Goal: Information Seeking & Learning: Learn about a topic

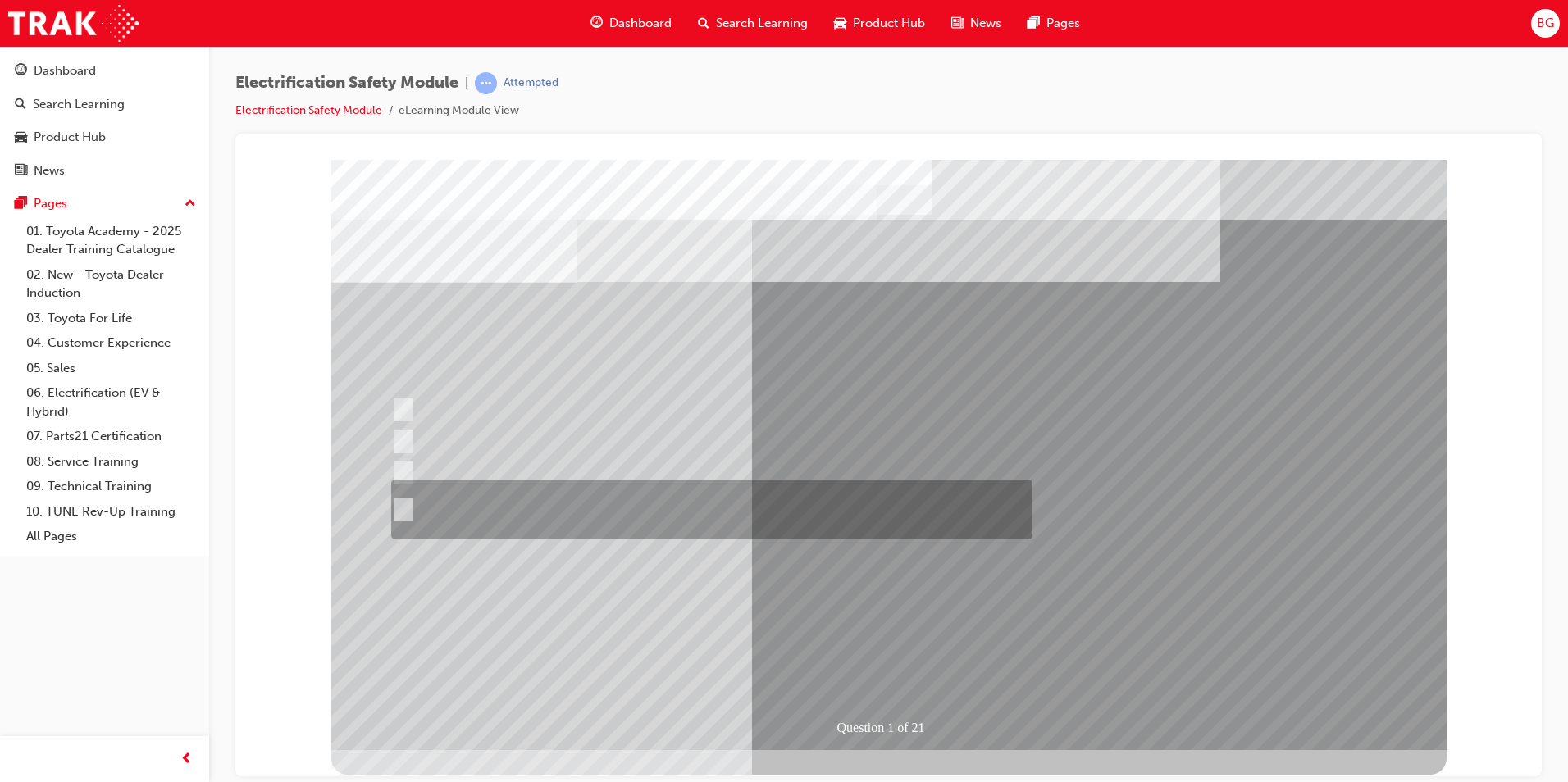
click at [402, 506] on input "The Plug-in Hybrid Electric has AC charging capability via a wall box charger a…" at bounding box center [400, 510] width 18 height 18
radio input "true"
click at [402, 506] on input "The Plug-in Hybrid Electric has AC charging capability via a wall box charger a…" at bounding box center [400, 510] width 18 height 18
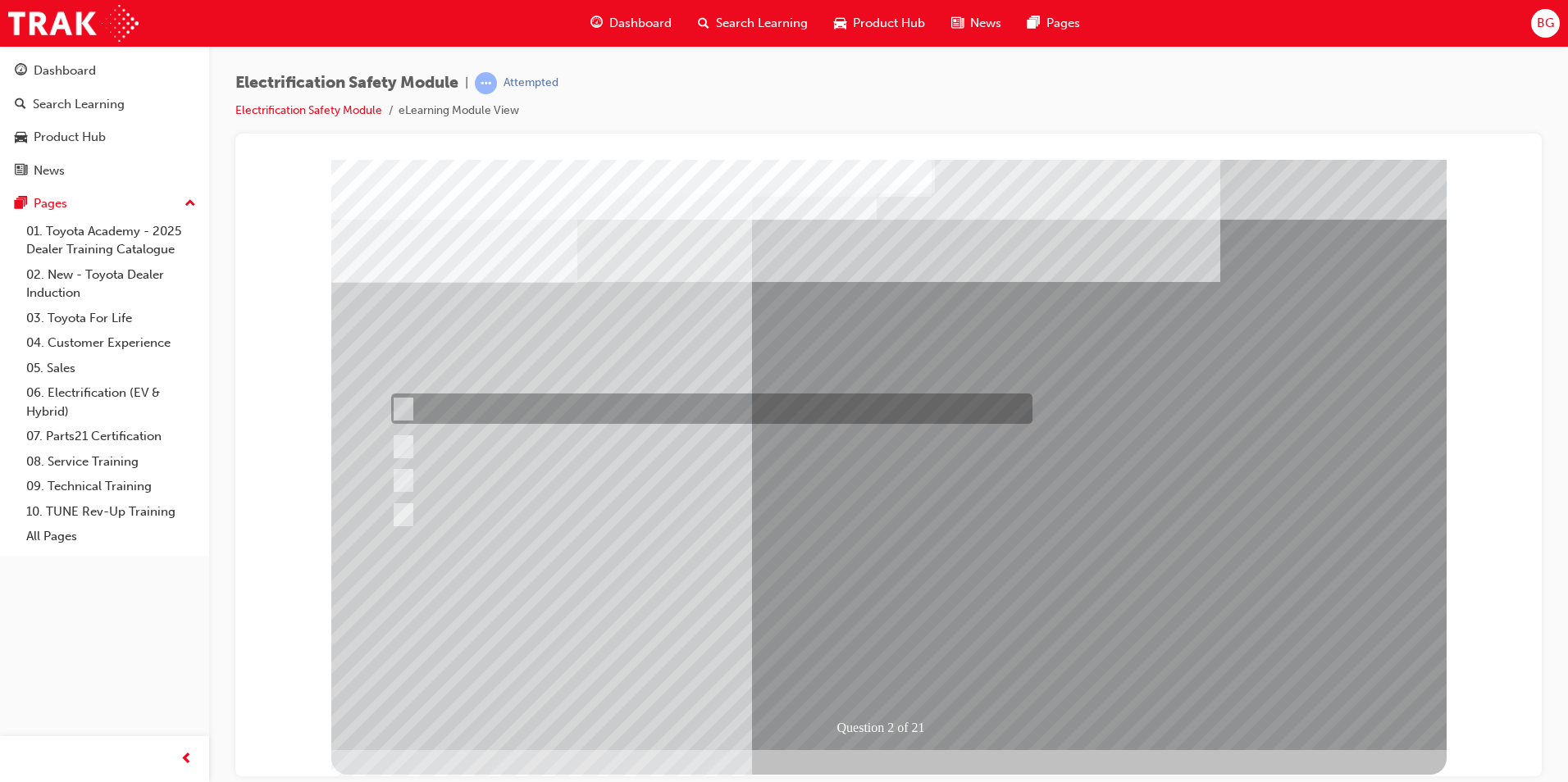
click at [398, 408] on input "The Battery Electric uses a DC charging system." at bounding box center [400, 409] width 18 height 18
radio input "true"
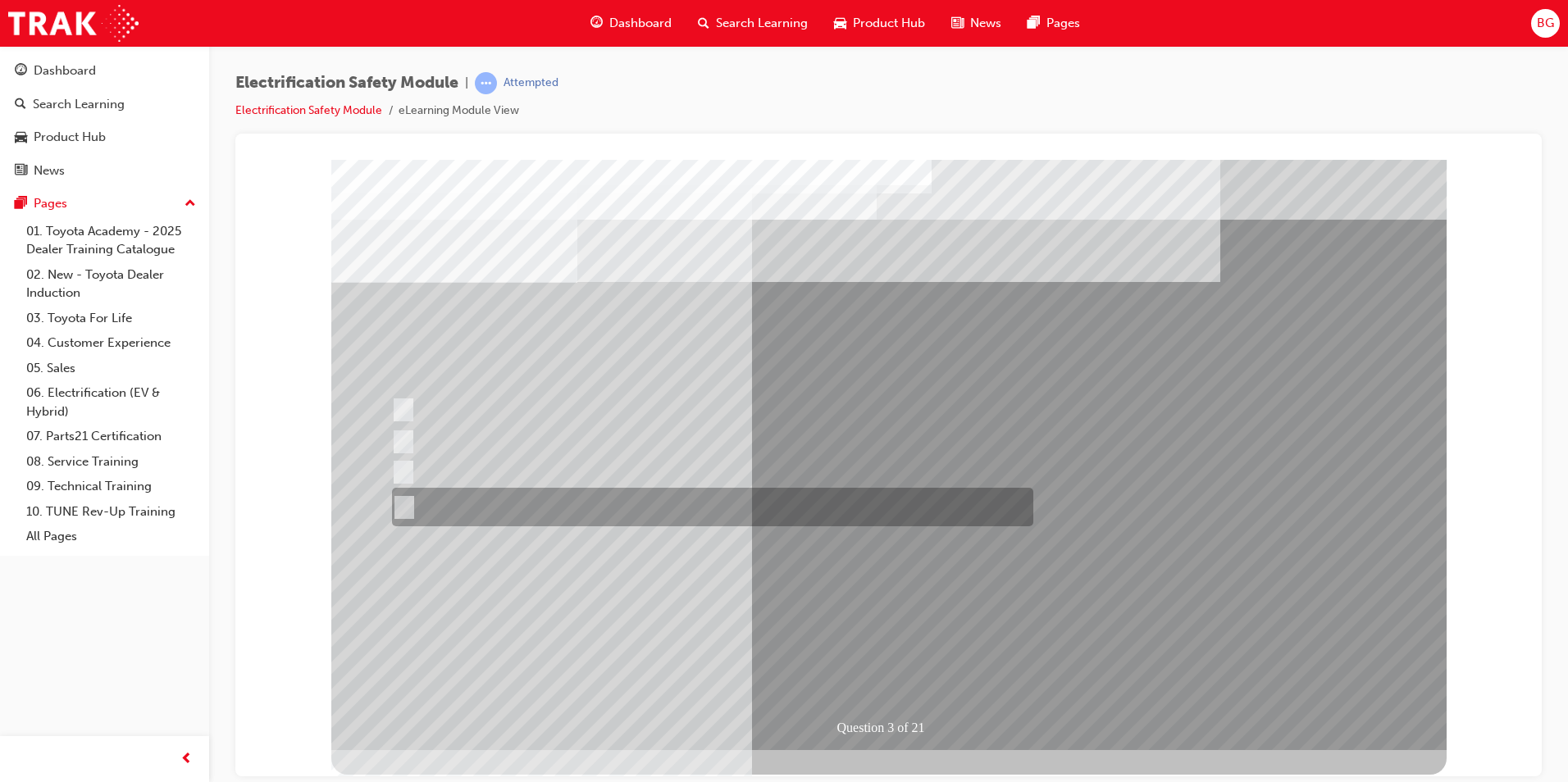
click at [407, 504] on input "The FCEV produces electric power via a Fuel Cell Stack supporting the Hybrid ba…" at bounding box center [401, 507] width 18 height 18
radio input "true"
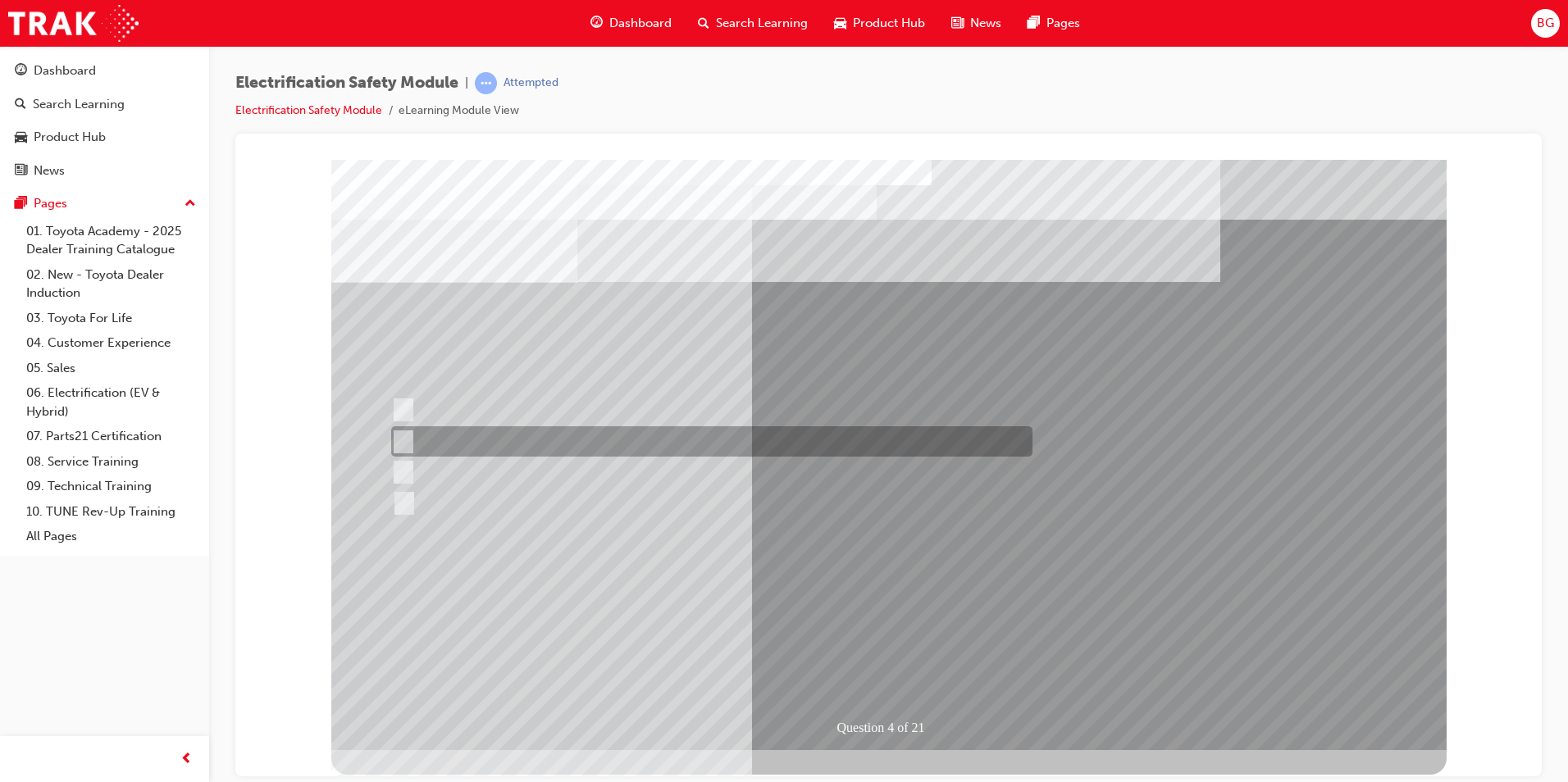
click at [413, 443] on div at bounding box center [707, 441] width 642 height 30
checkbox input "true"
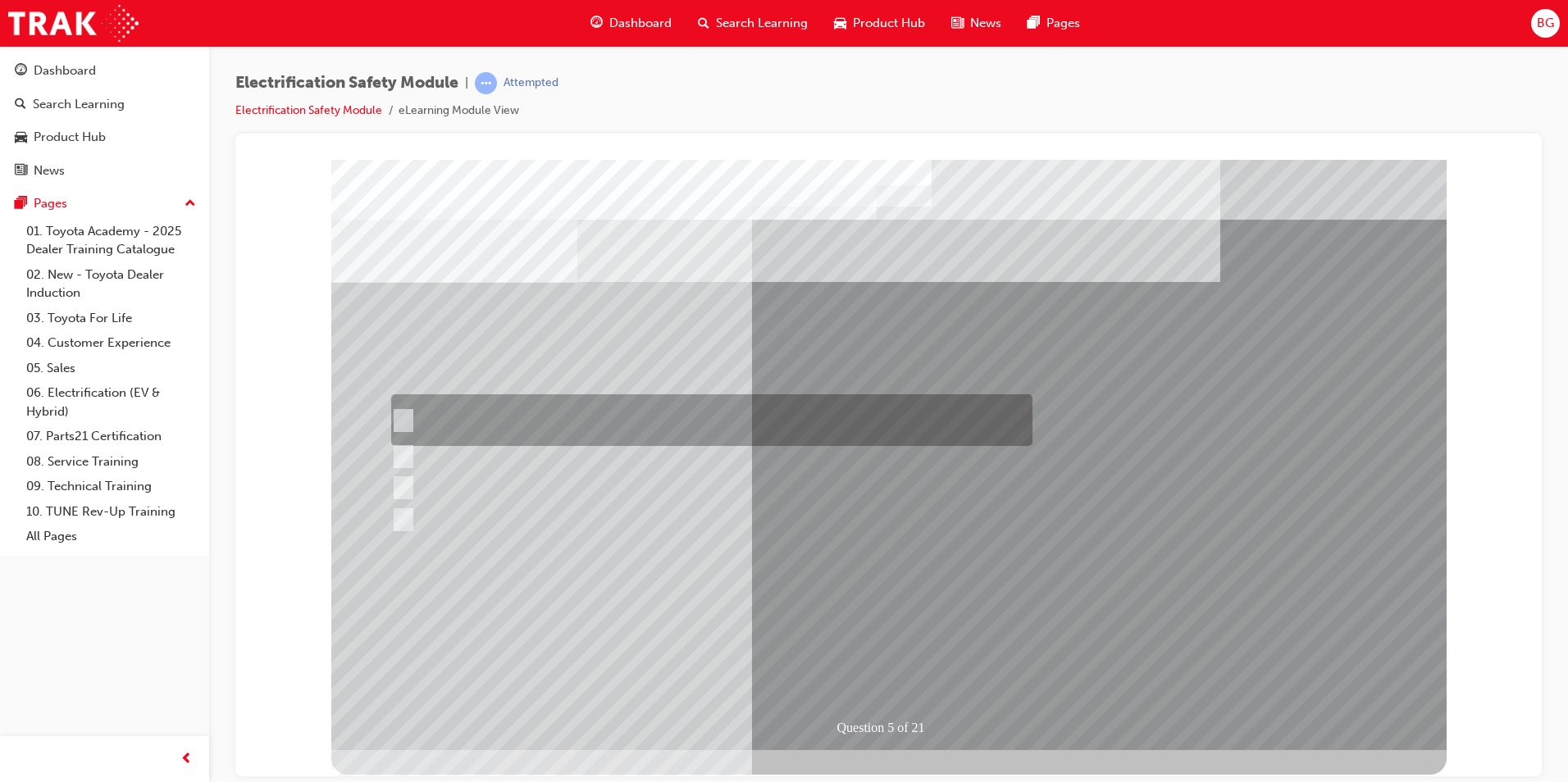
click at [400, 416] on input "The READY light will illuminate when the vehicle is turned on and ready to driv…" at bounding box center [400, 421] width 18 height 18
checkbox input "true"
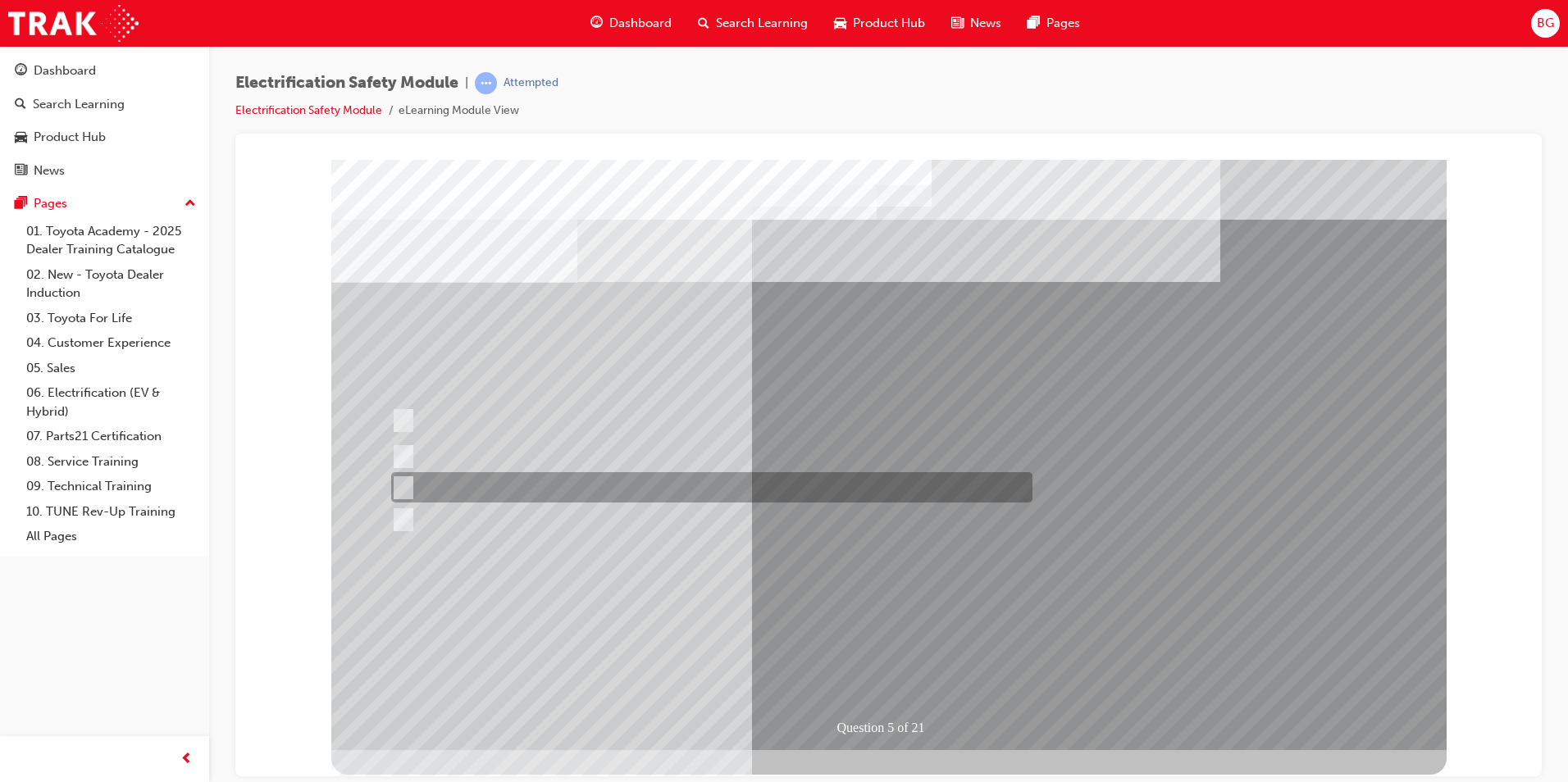
click at [394, 483] on input "Vehicle Motive Force selection types illuminated e.g. (EV/HV)." at bounding box center [400, 488] width 18 height 18
checkbox input "true"
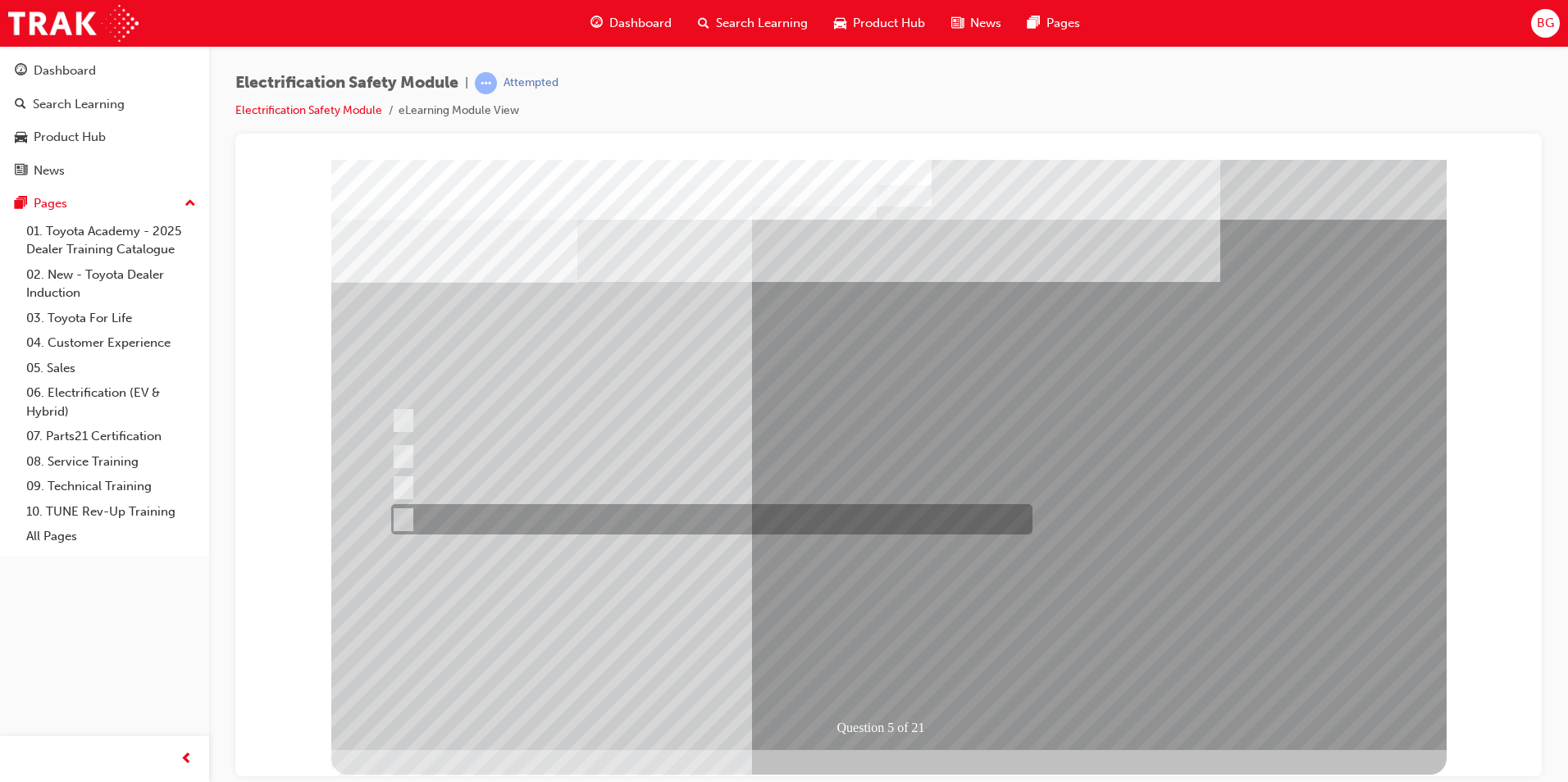
click at [408, 525] on div at bounding box center [707, 520] width 642 height 30
checkbox input "true"
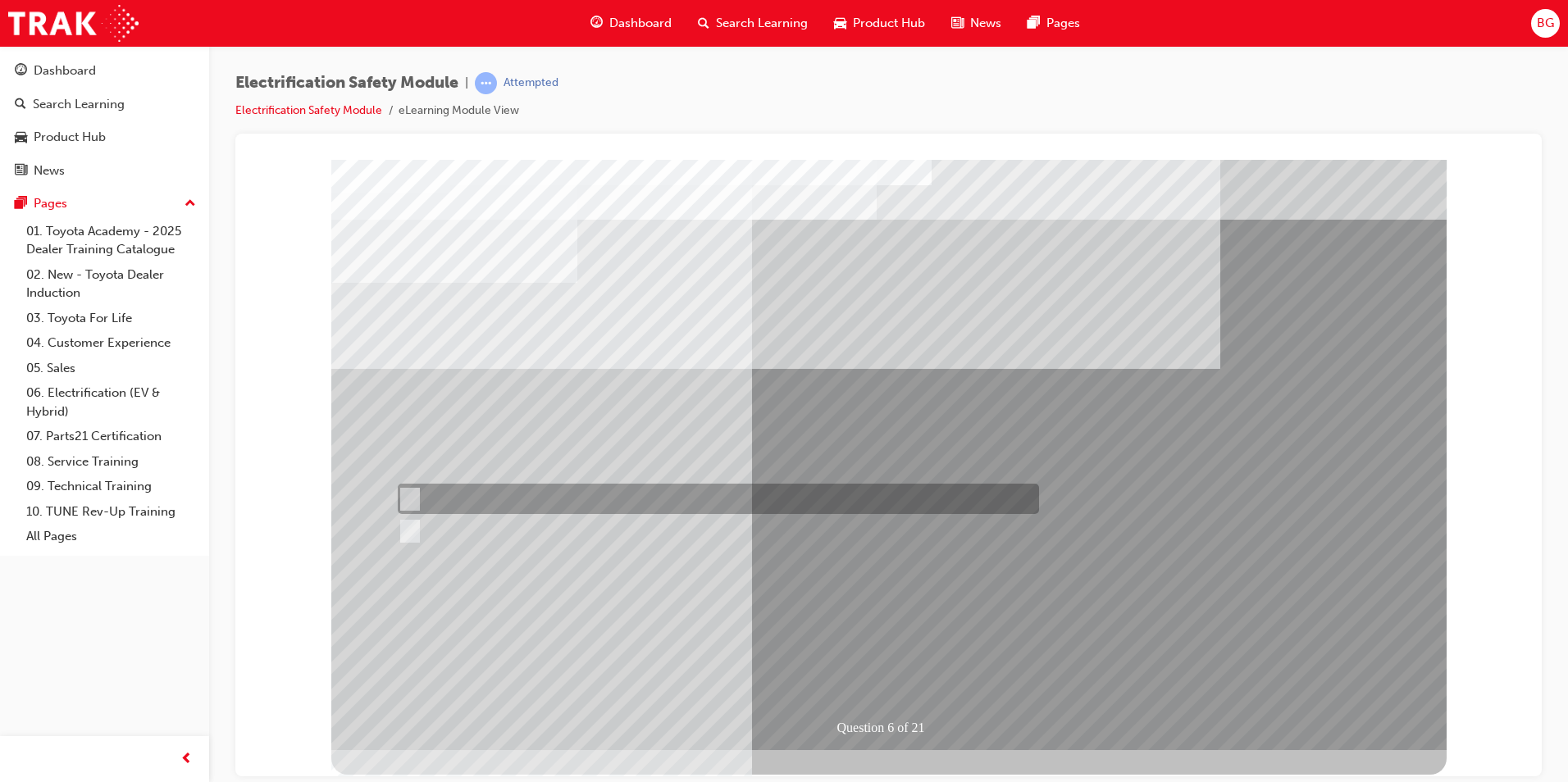
click at [400, 492] on input "True" at bounding box center [407, 499] width 18 height 18
radio input "true"
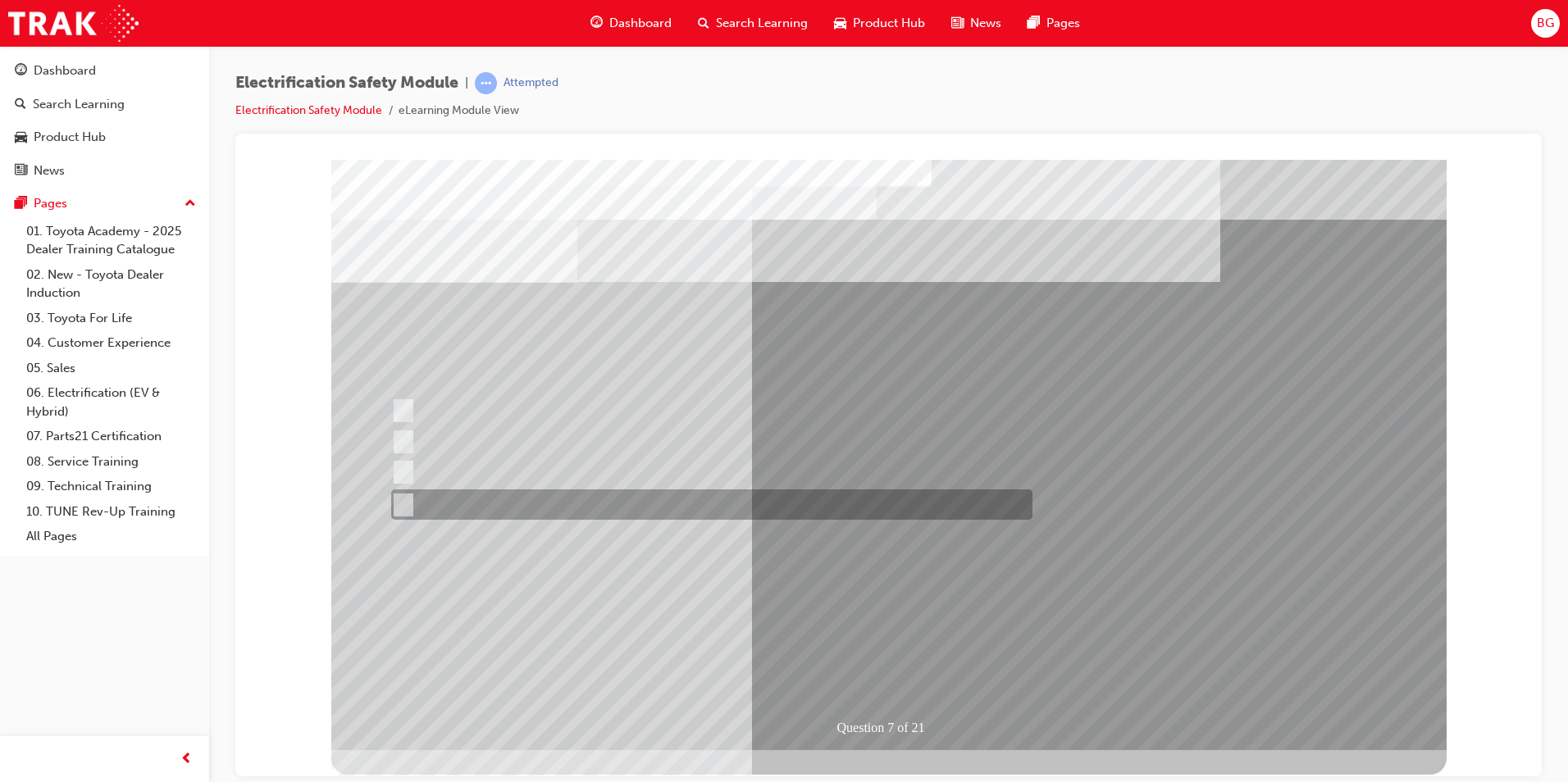
click at [602, 490] on div at bounding box center [707, 504] width 642 height 30
radio input "true"
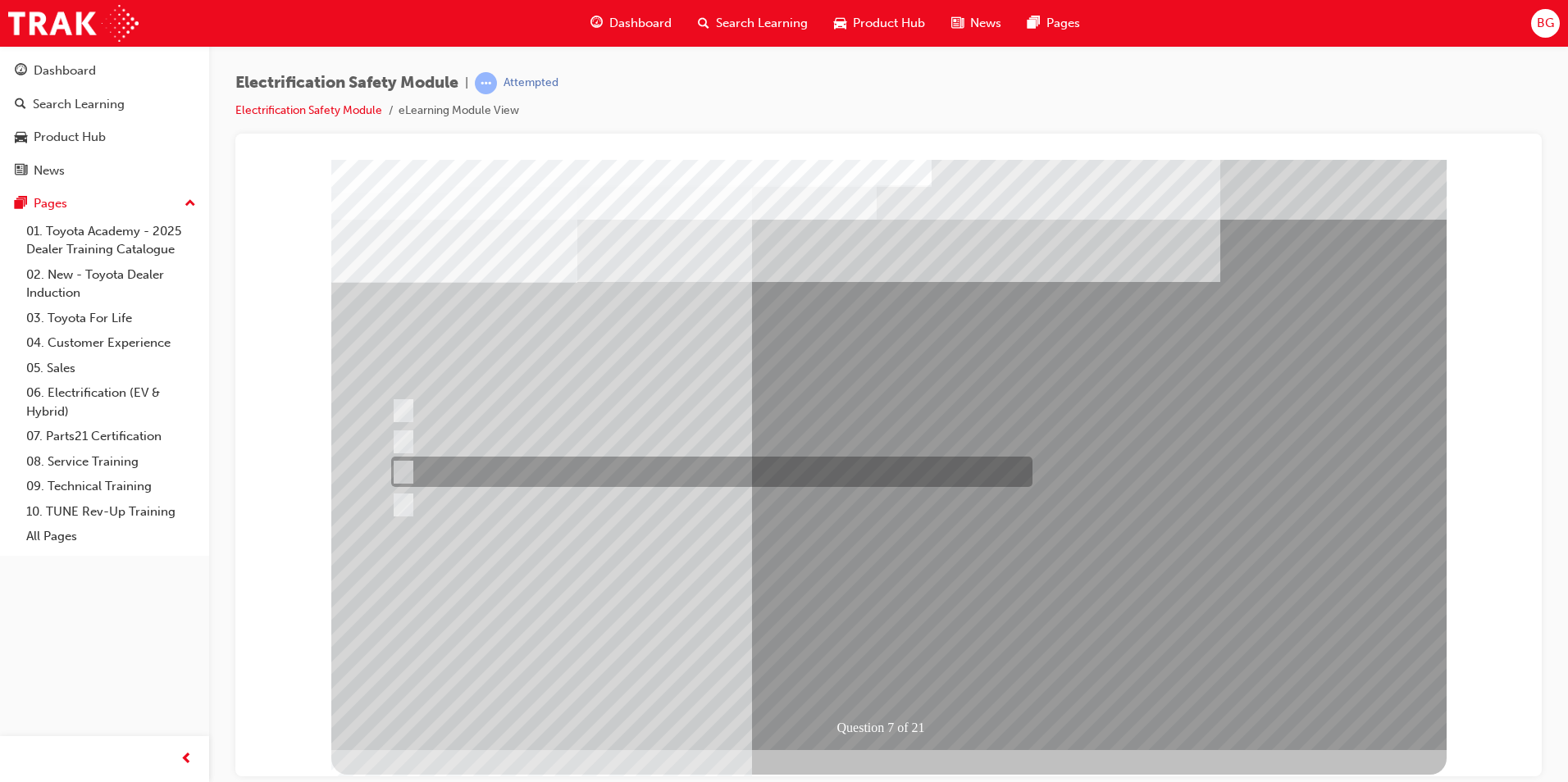
drag, startPoint x: 602, startPoint y: 490, endPoint x: 595, endPoint y: 456, distance: 34.7
click at [595, 456] on div "Question 7 of 21" at bounding box center [888, 455] width 1115 height 591
drag, startPoint x: 458, startPoint y: 552, endPoint x: 402, endPoint y: 473, distance: 96.8
click at [402, 473] on div "Question 7 of 21" at bounding box center [888, 455] width 1115 height 591
click at [402, 473] on input "Damage all ECUs and actuators." at bounding box center [400, 472] width 18 height 18
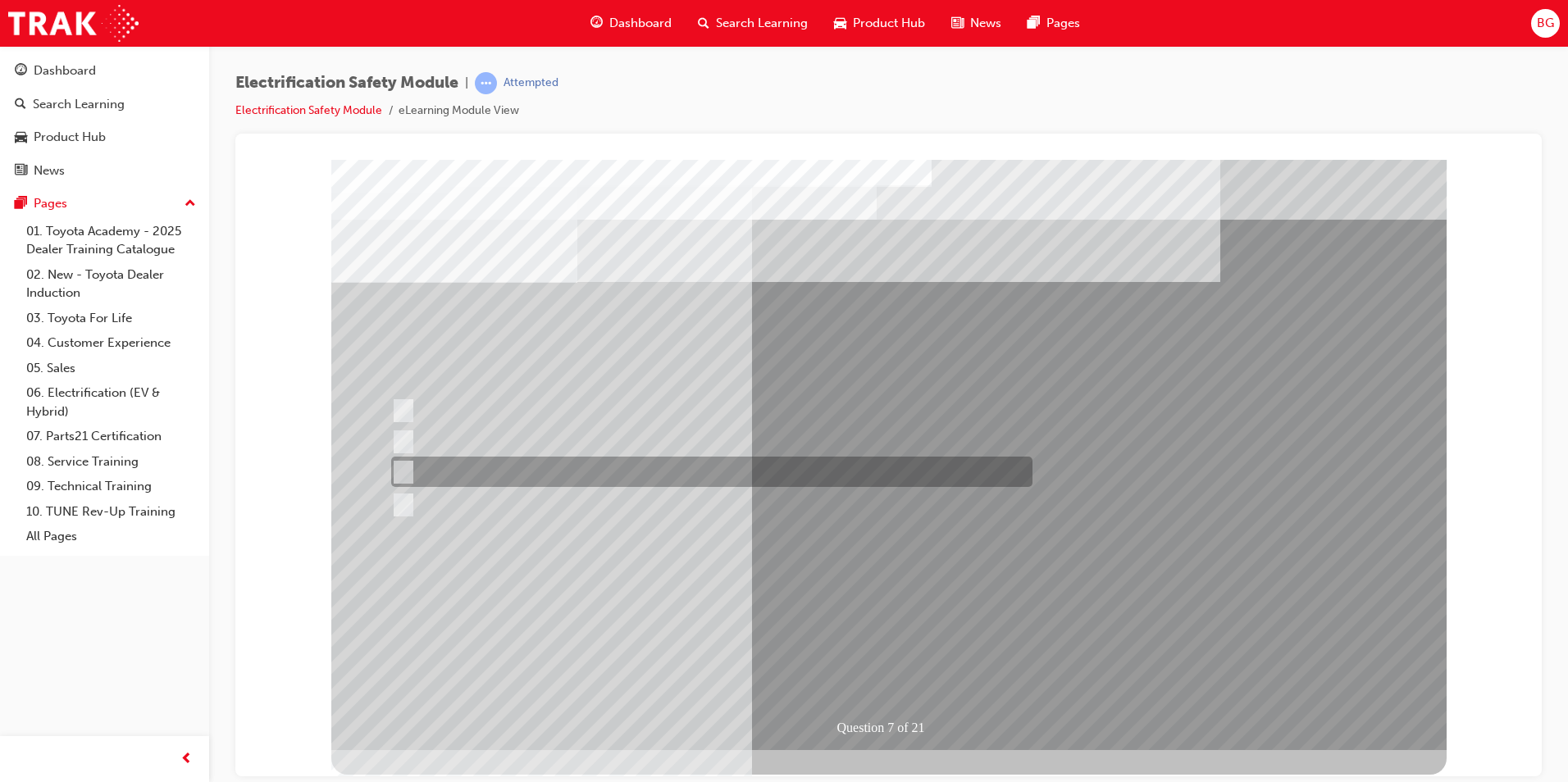
radio input "true"
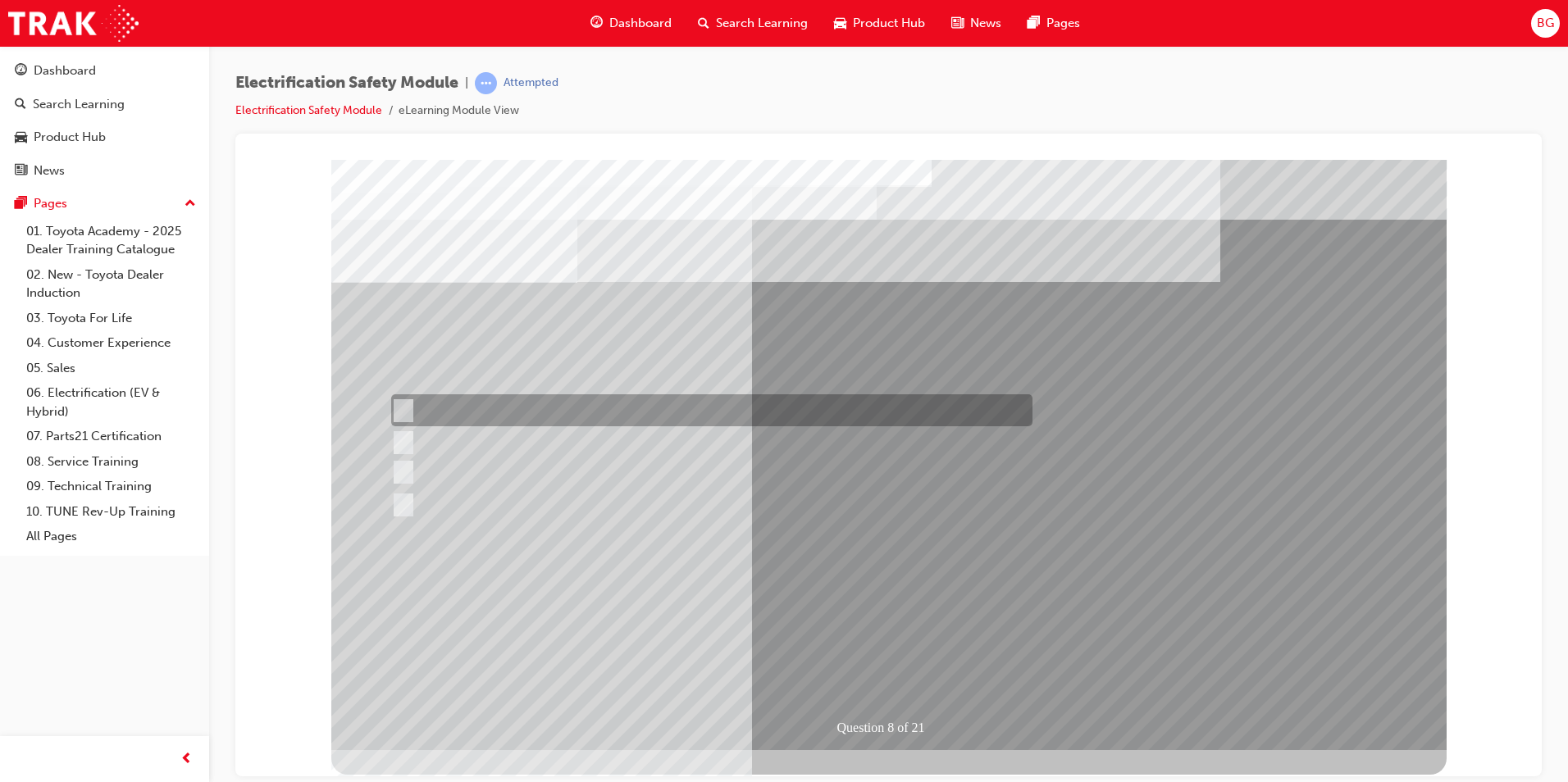
click at [408, 405] on input "Working on the High Voltage System." at bounding box center [400, 411] width 18 height 18
radio input "true"
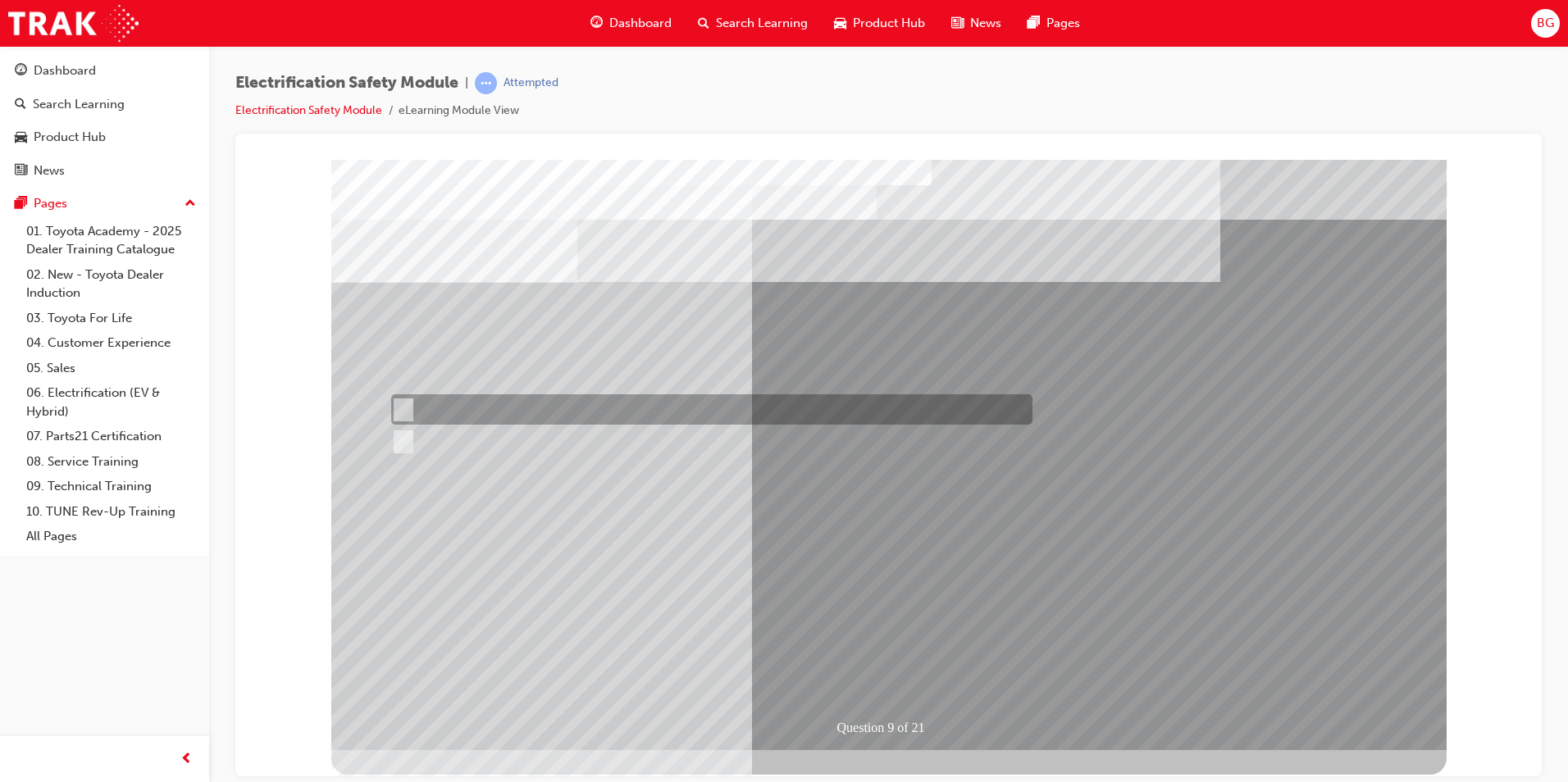
click at [405, 407] on input "True" at bounding box center [400, 410] width 18 height 18
radio input "true"
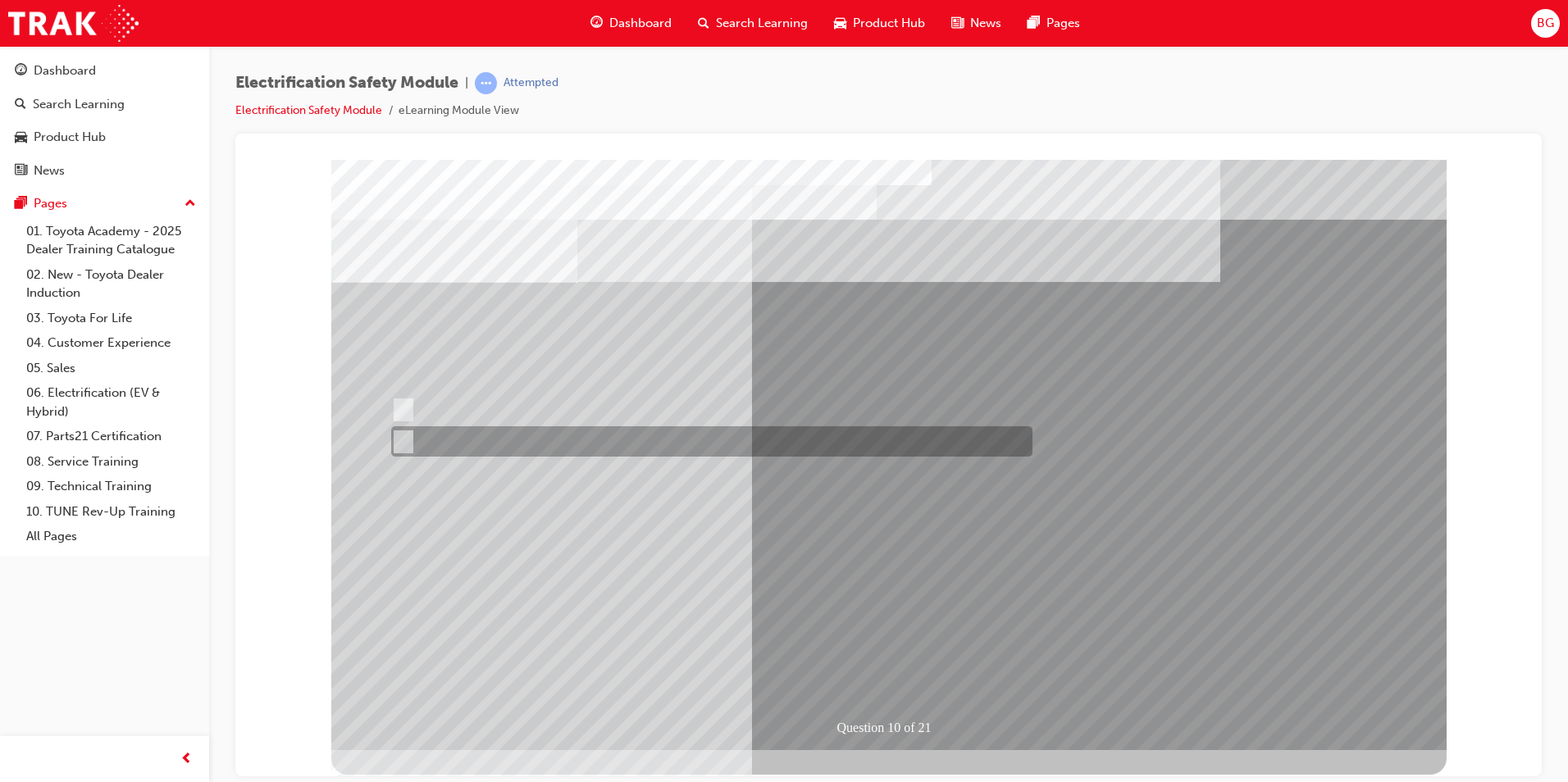
click at [398, 444] on input "True" at bounding box center [400, 442] width 18 height 18
radio input "true"
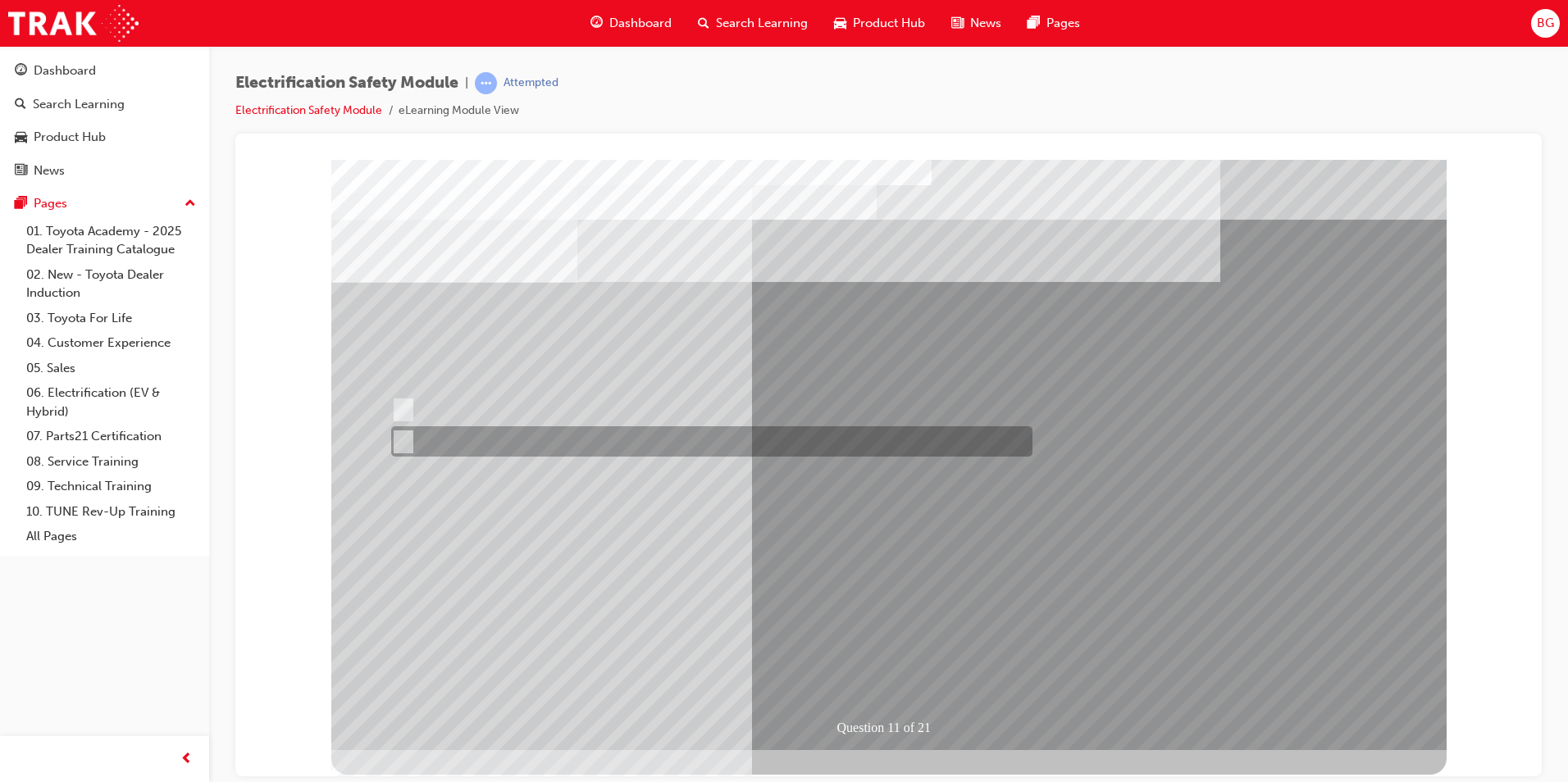
click at [404, 437] on input "False" at bounding box center [400, 442] width 18 height 18
radio input "true"
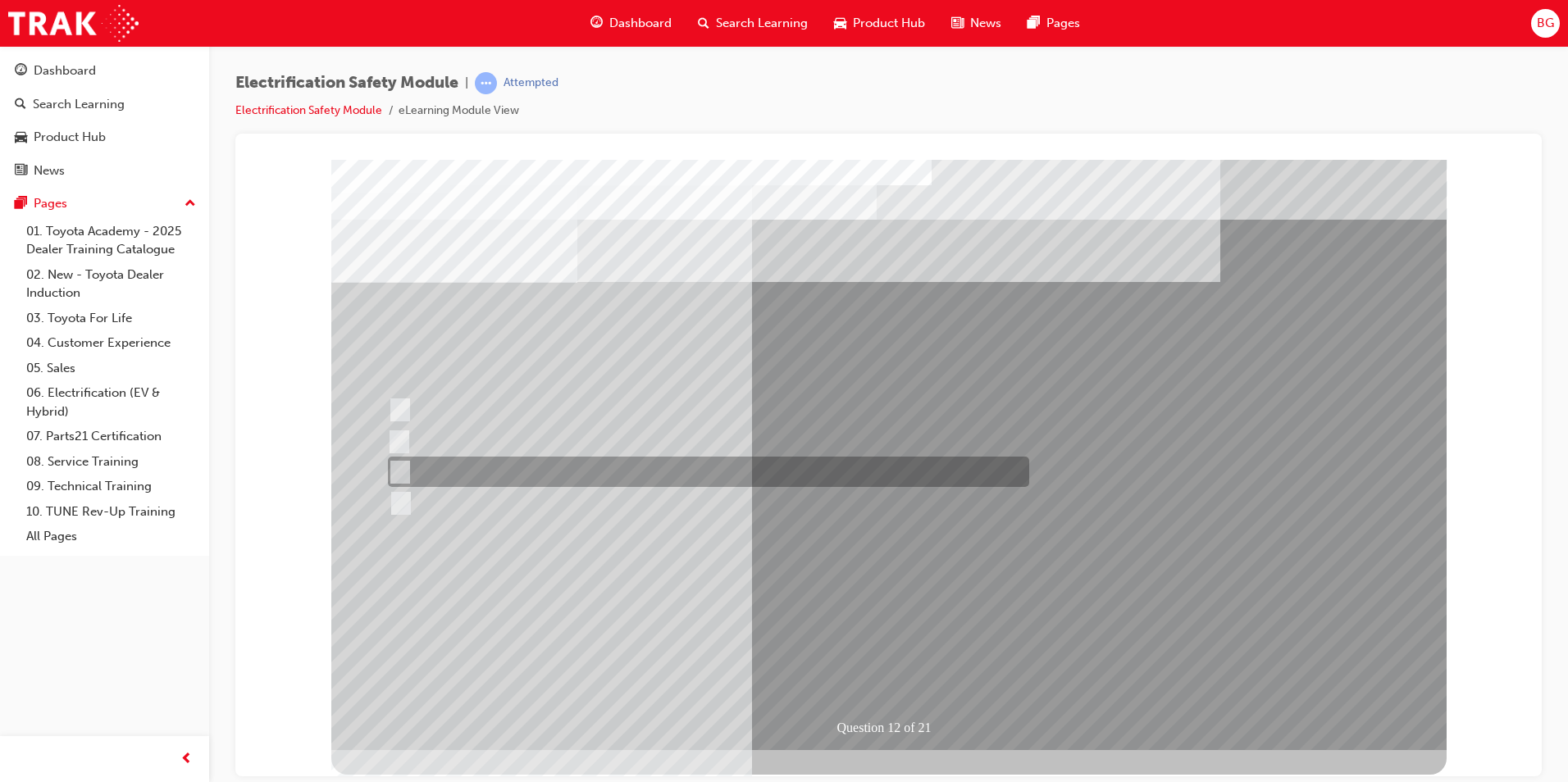
click at [397, 468] on input "Outside the vehicle’s detection area for entry and start system." at bounding box center [397, 472] width 18 height 18
radio input "true"
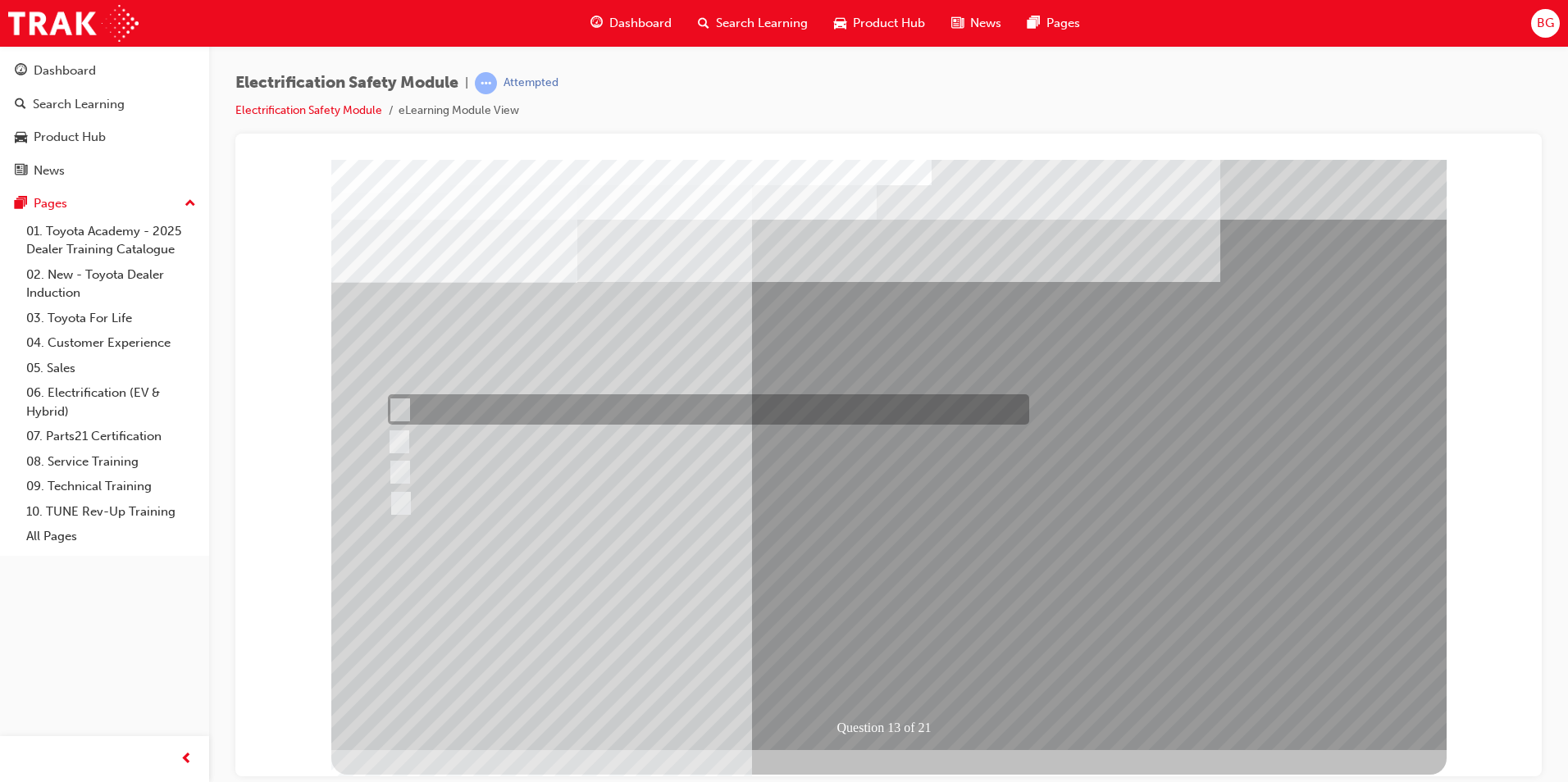
click at [399, 412] on input "Remove the Service Plug Grip" at bounding box center [397, 410] width 18 height 18
radio input "true"
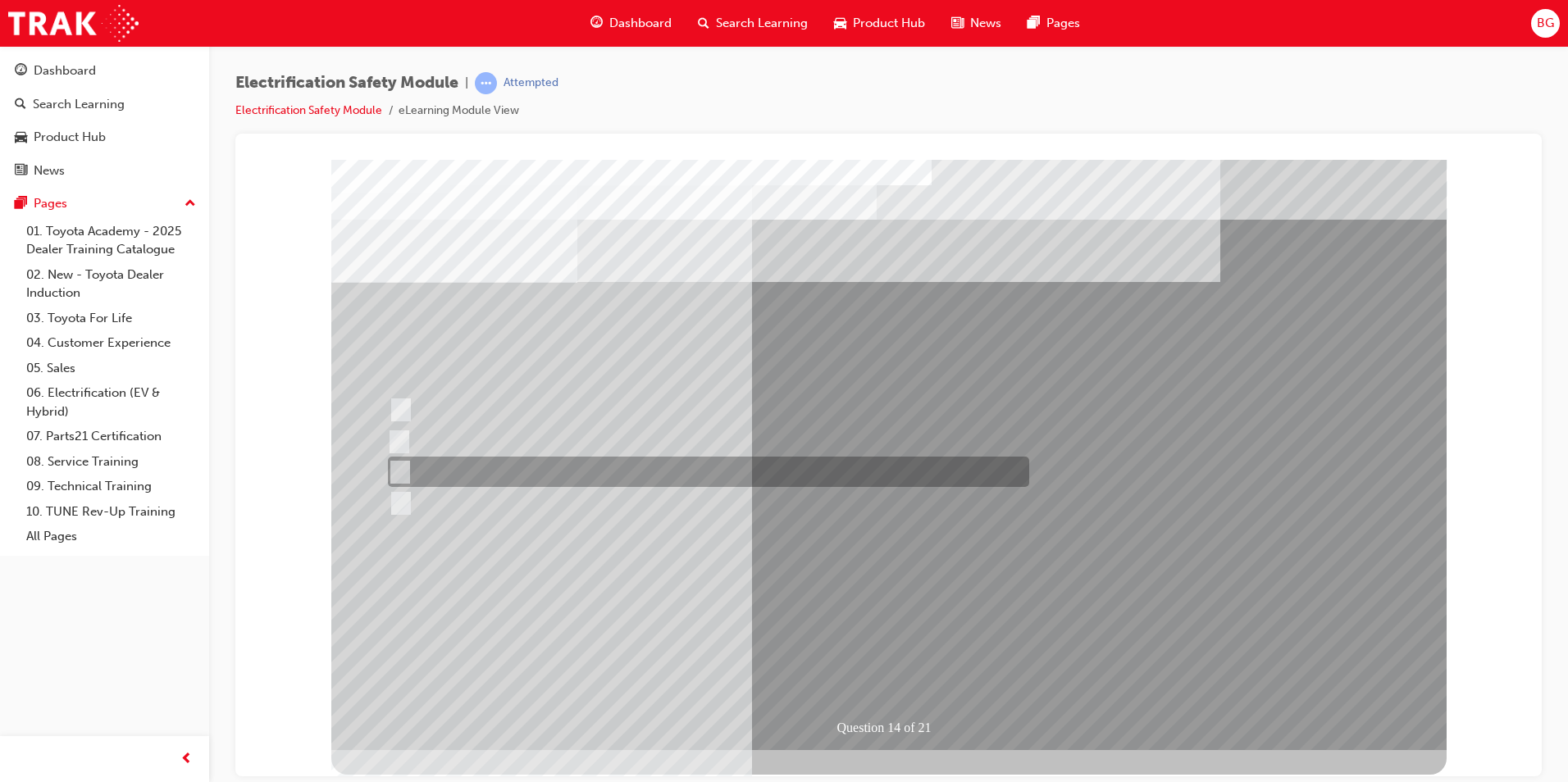
click at [395, 467] on input "10 minutes" at bounding box center [397, 472] width 18 height 18
radio input "true"
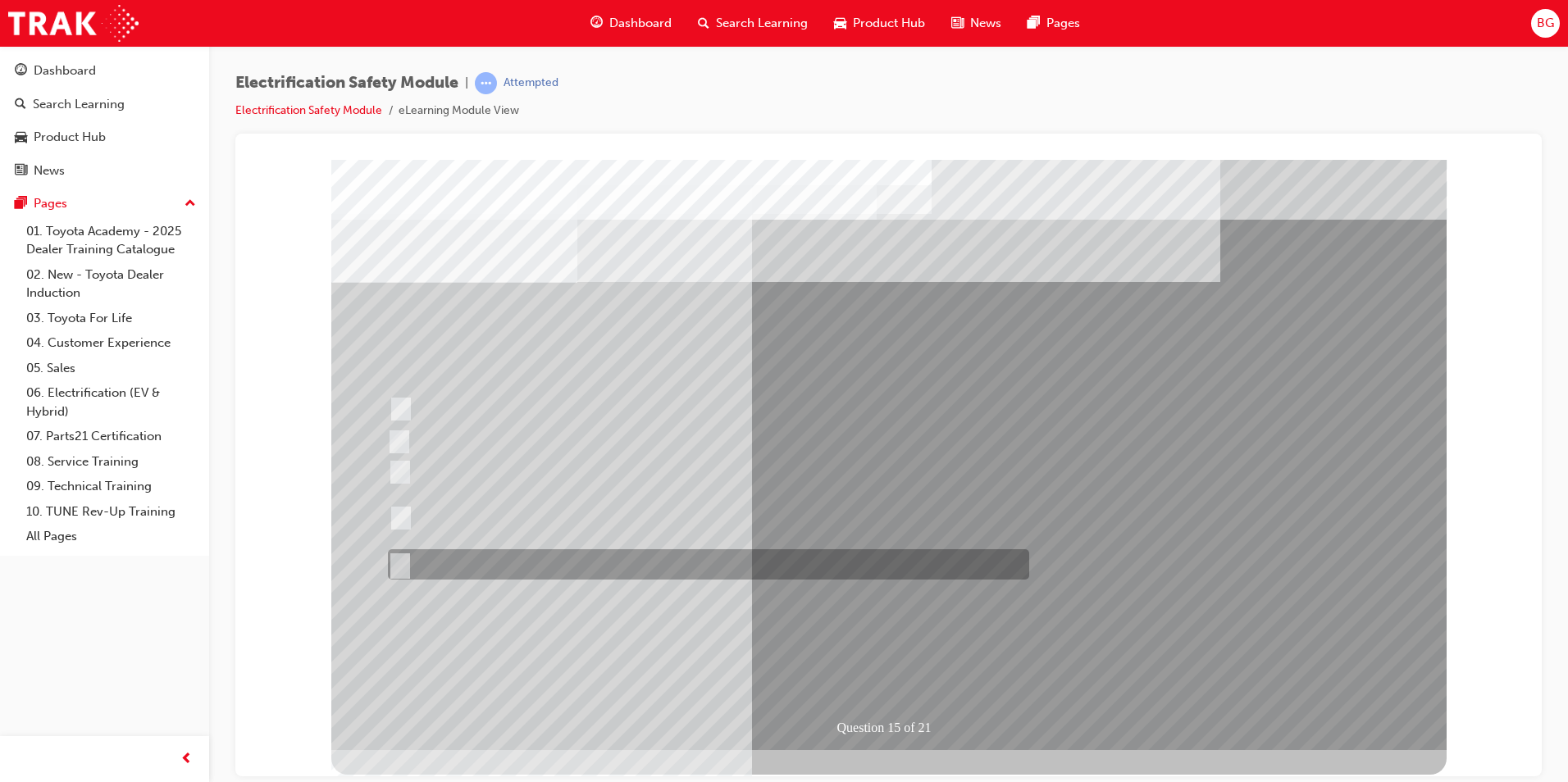
drag, startPoint x: 400, startPoint y: 561, endPoint x: 811, endPoint y: 652, distance: 421.0
click at [811, 652] on div "Question 15 of 21" at bounding box center [888, 455] width 1115 height 591
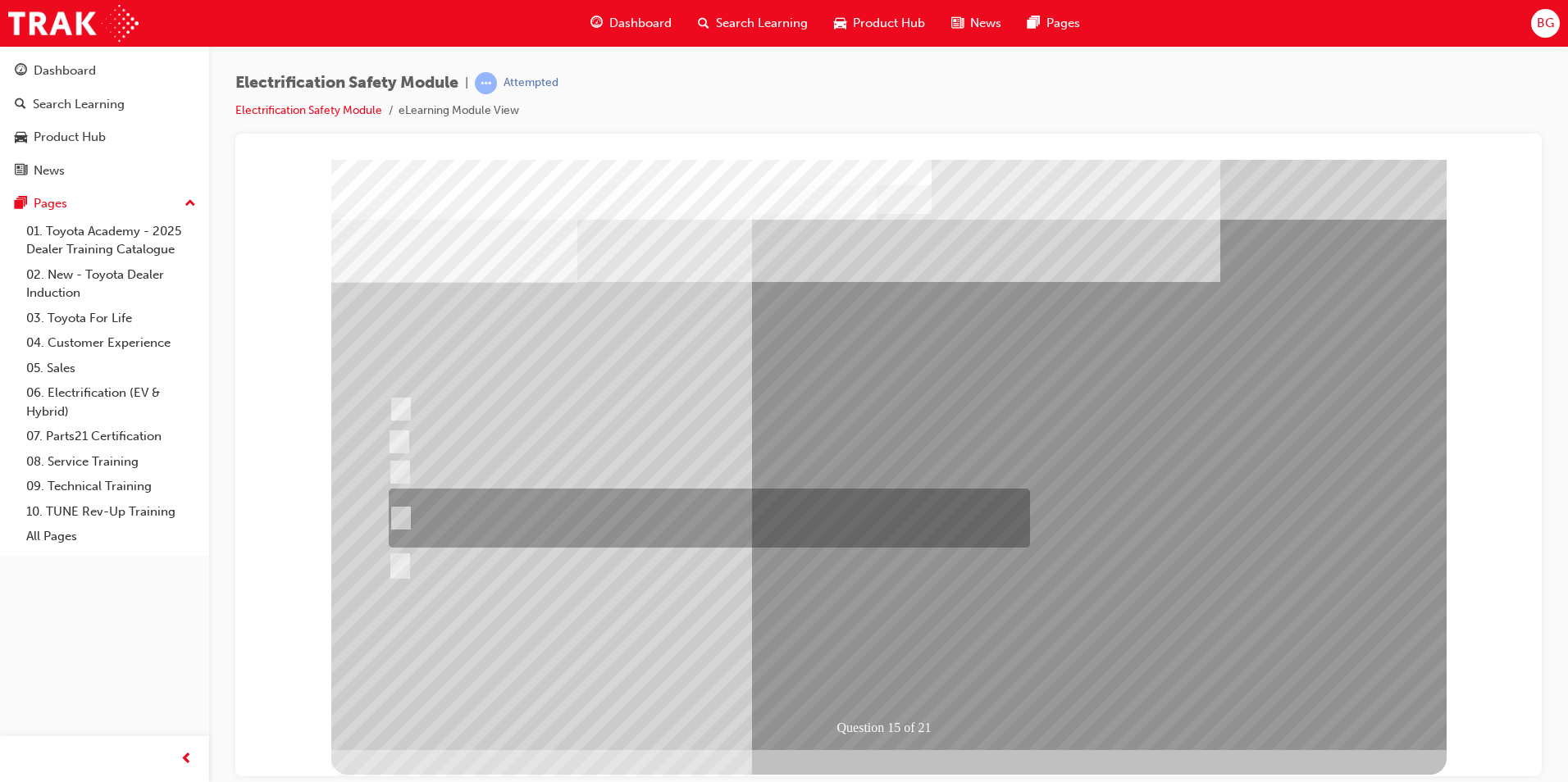
click at [397, 509] on input "The High Voltage Capacitor Terminal for 0 volts and the High Voltage Capacitor …" at bounding box center [398, 518] width 18 height 18
radio input "true"
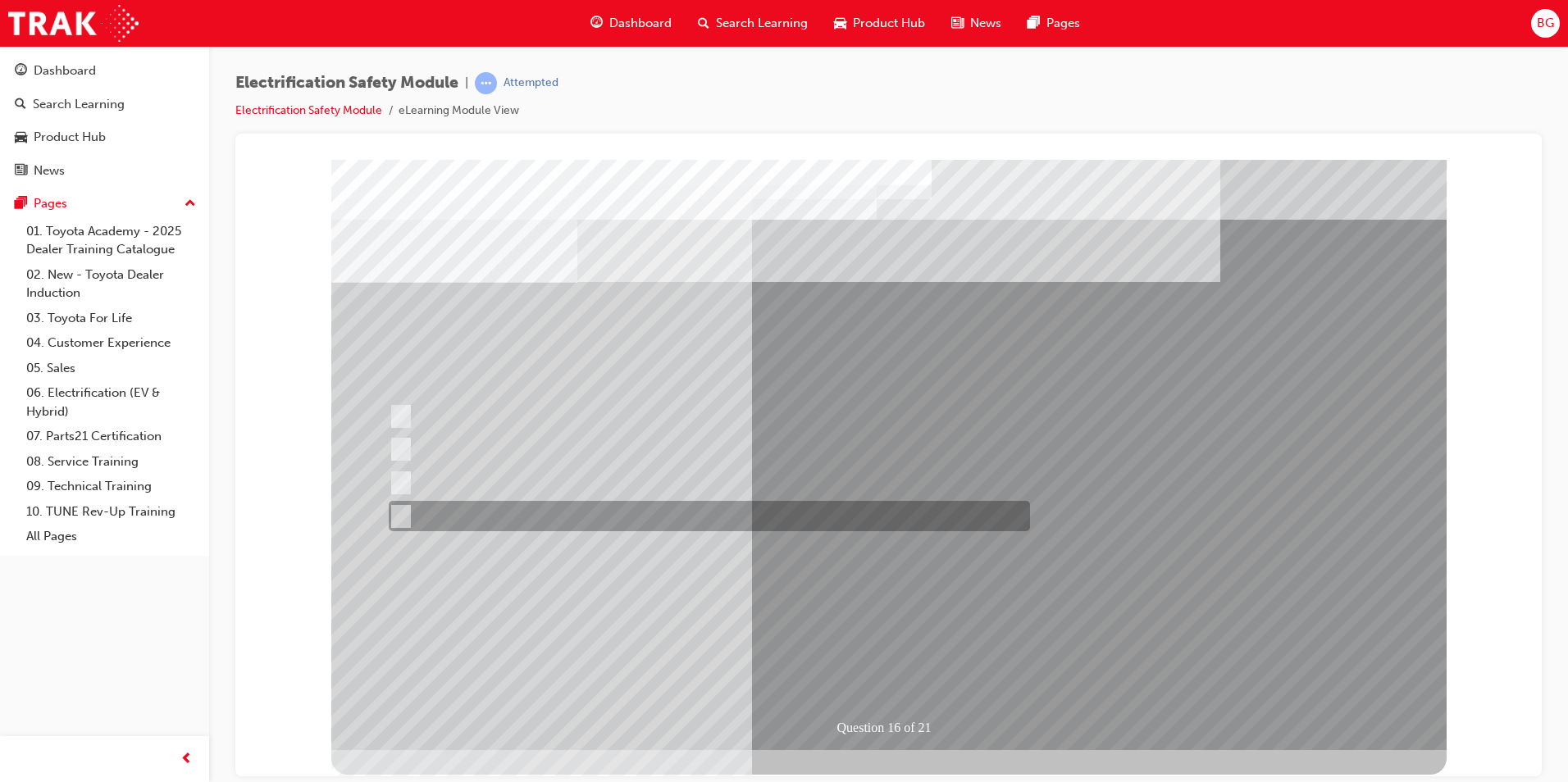
click at [403, 508] on input "Place a sign to alert others that the system is open." at bounding box center [398, 516] width 18 height 18
radio input "true"
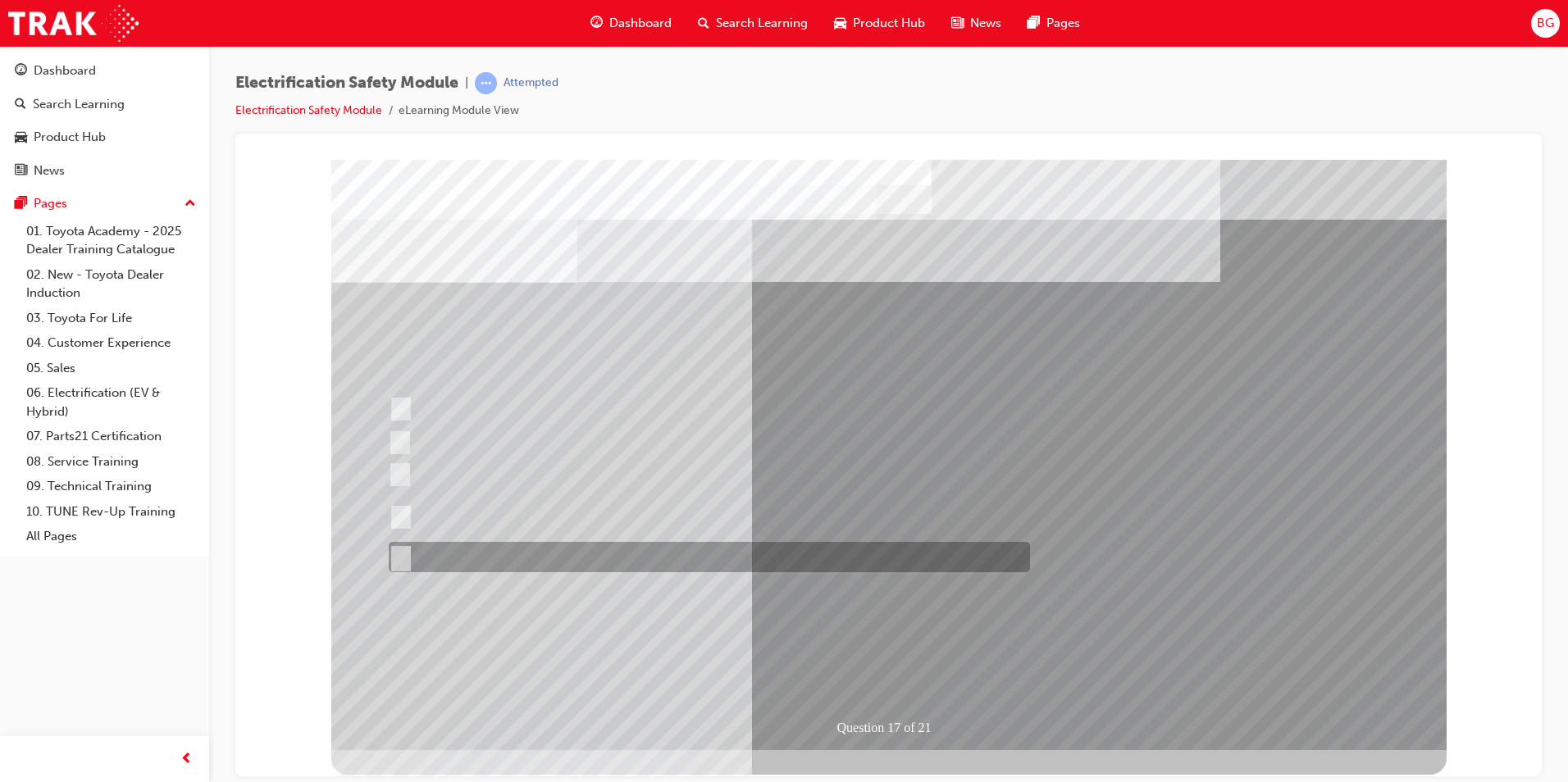
click at [399, 556] on input "All of the above." at bounding box center [398, 558] width 18 height 18
radio input "true"
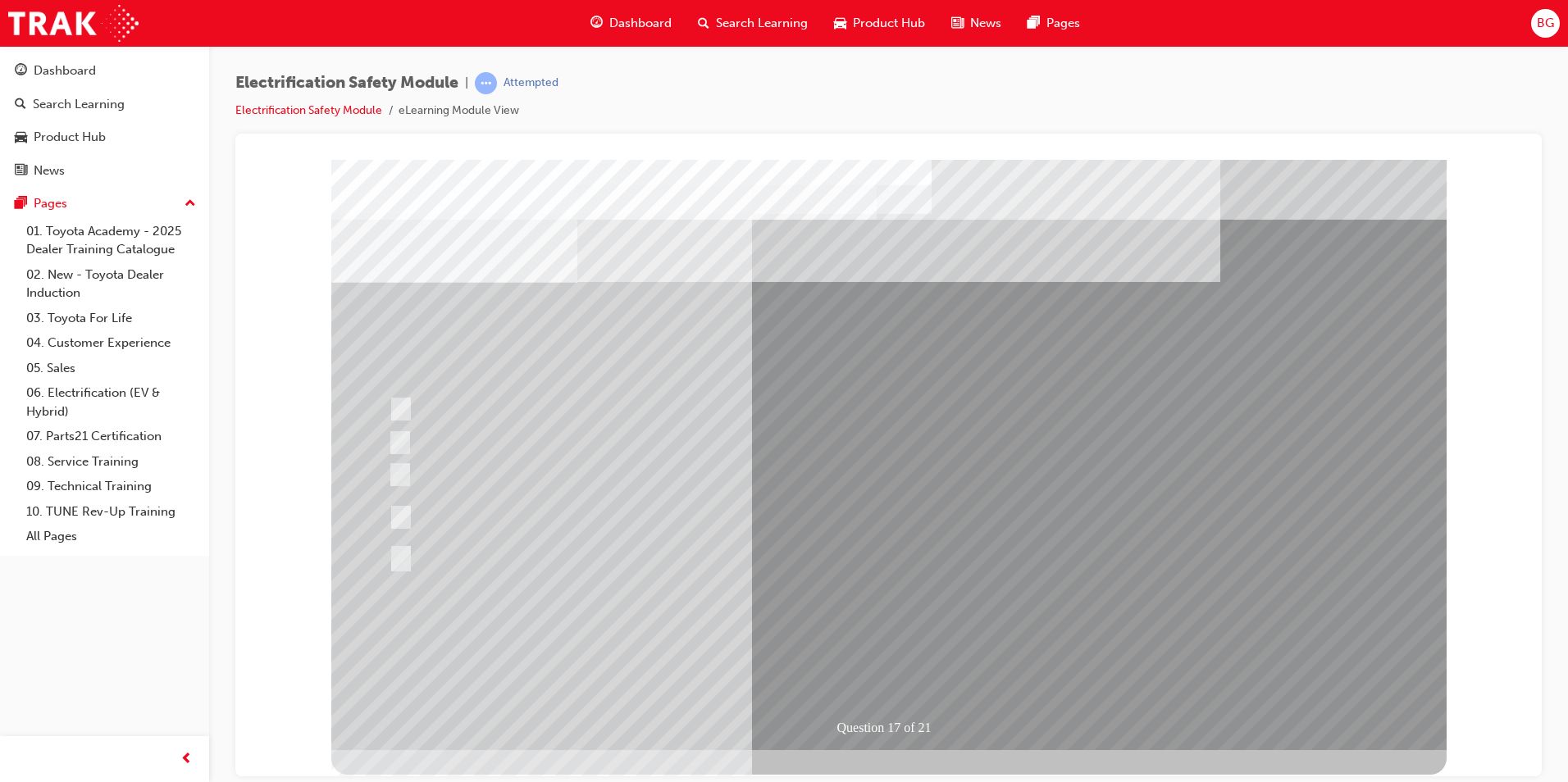
drag, startPoint x: 846, startPoint y: 684, endPoint x: 853, endPoint y: 648, distance: 36.7
click at [853, 648] on div "Question 17 of 21" at bounding box center [888, 455] width 1115 height 591
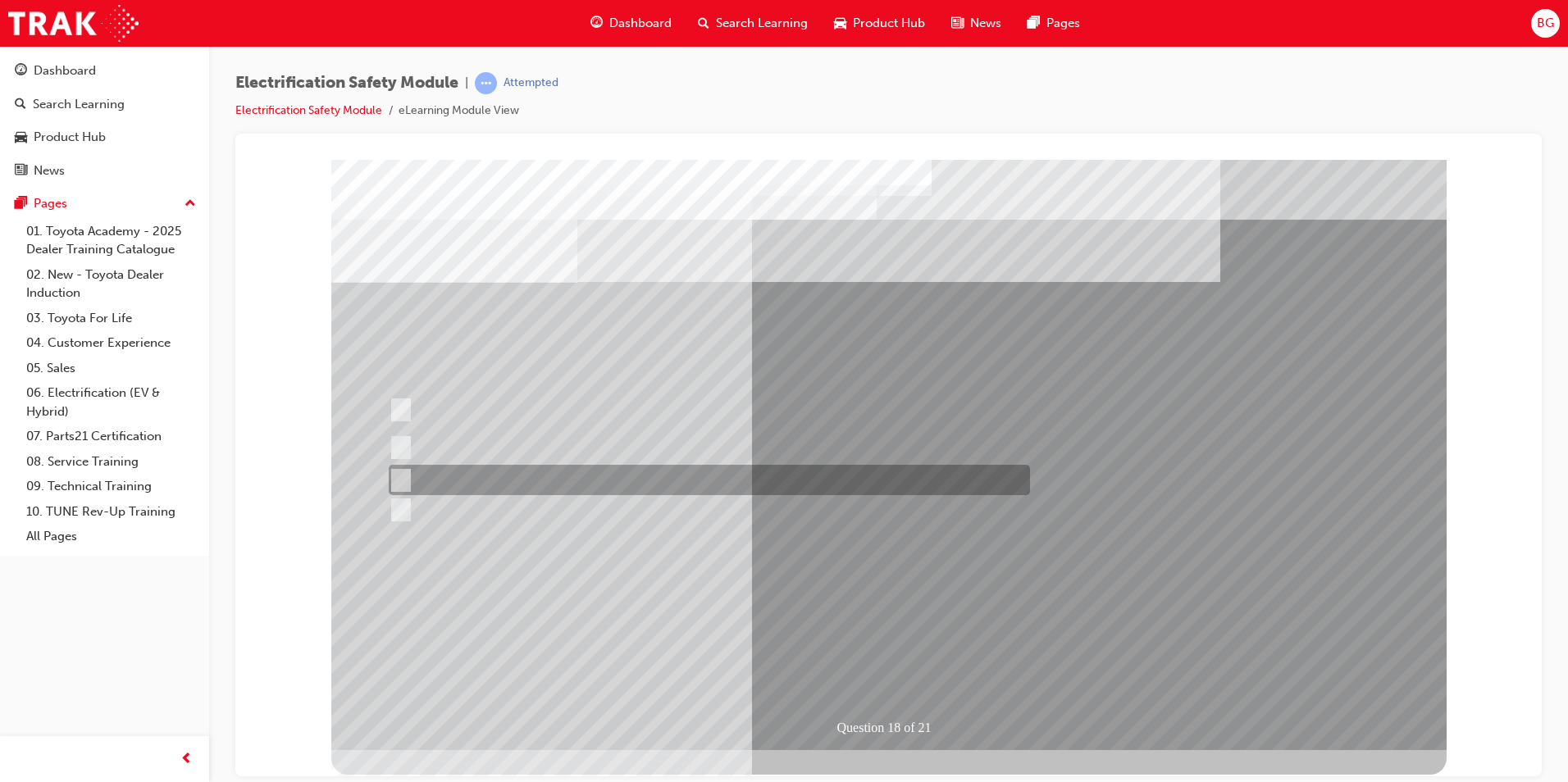
click at [402, 478] on input "Discard the gloves and use a new pair." at bounding box center [398, 480] width 18 height 18
radio input "true"
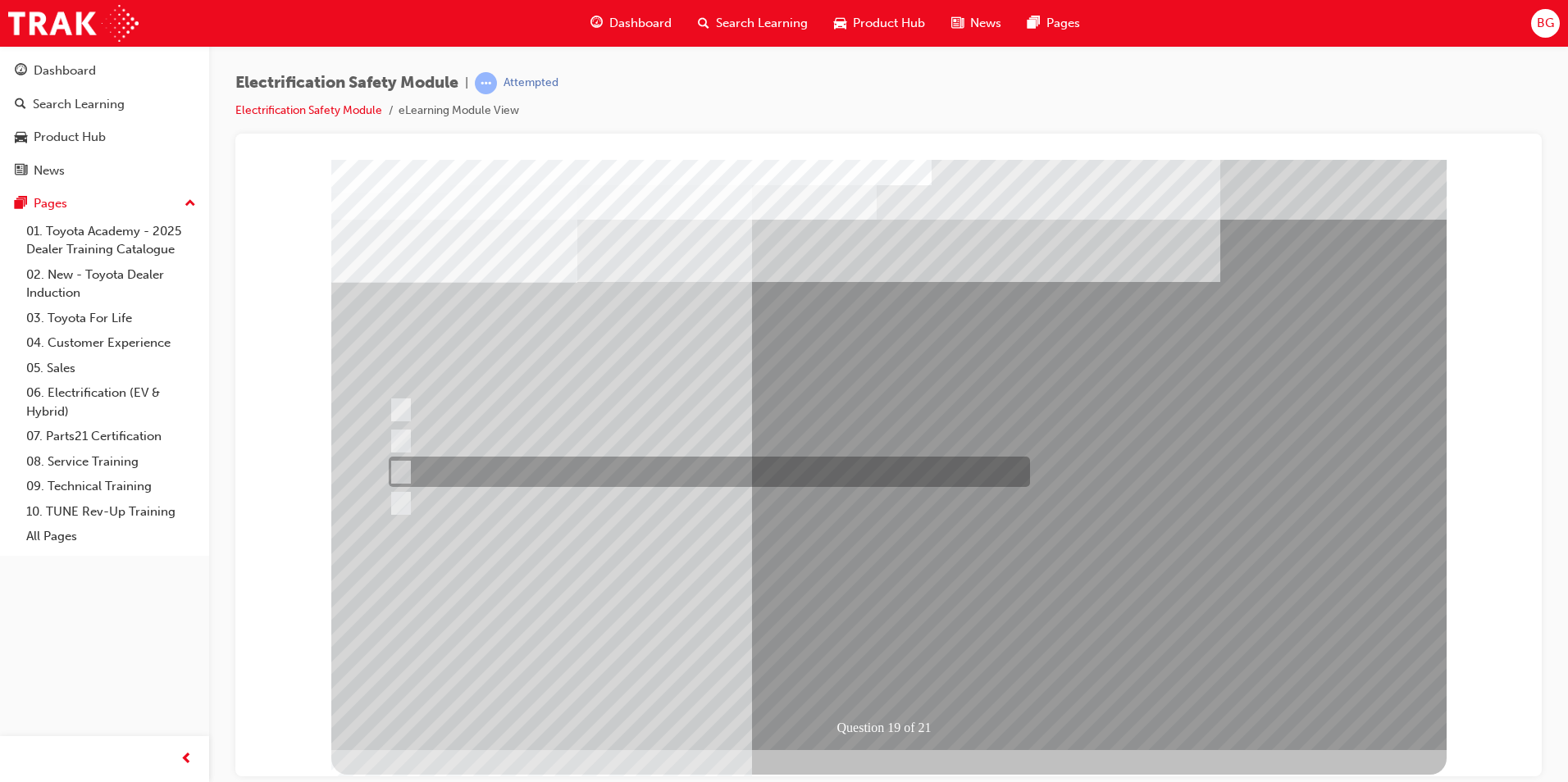
click at [406, 472] on input "To make wearing Electrical Insulating Gloves more comfortable and hygienic." at bounding box center [398, 472] width 18 height 18
radio input "true"
click at [406, 472] on input "To make wearing Electrical Insulating Gloves more comfortable and hygienic." at bounding box center [398, 472] width 18 height 18
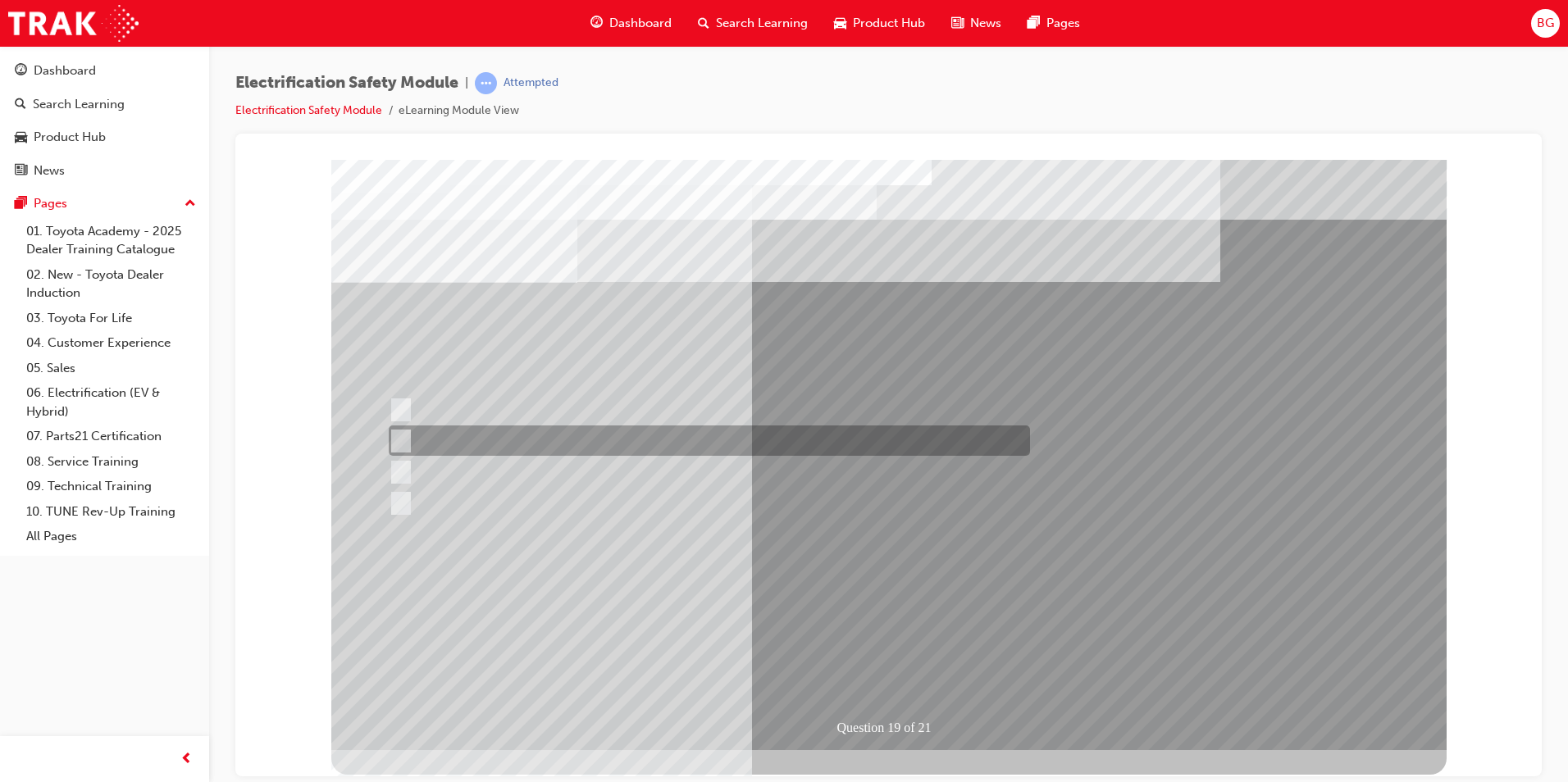
click at [405, 445] on input "To protect Electrical Insulating Gloves from mechanical damage." at bounding box center [398, 441] width 18 height 18
radio input "true"
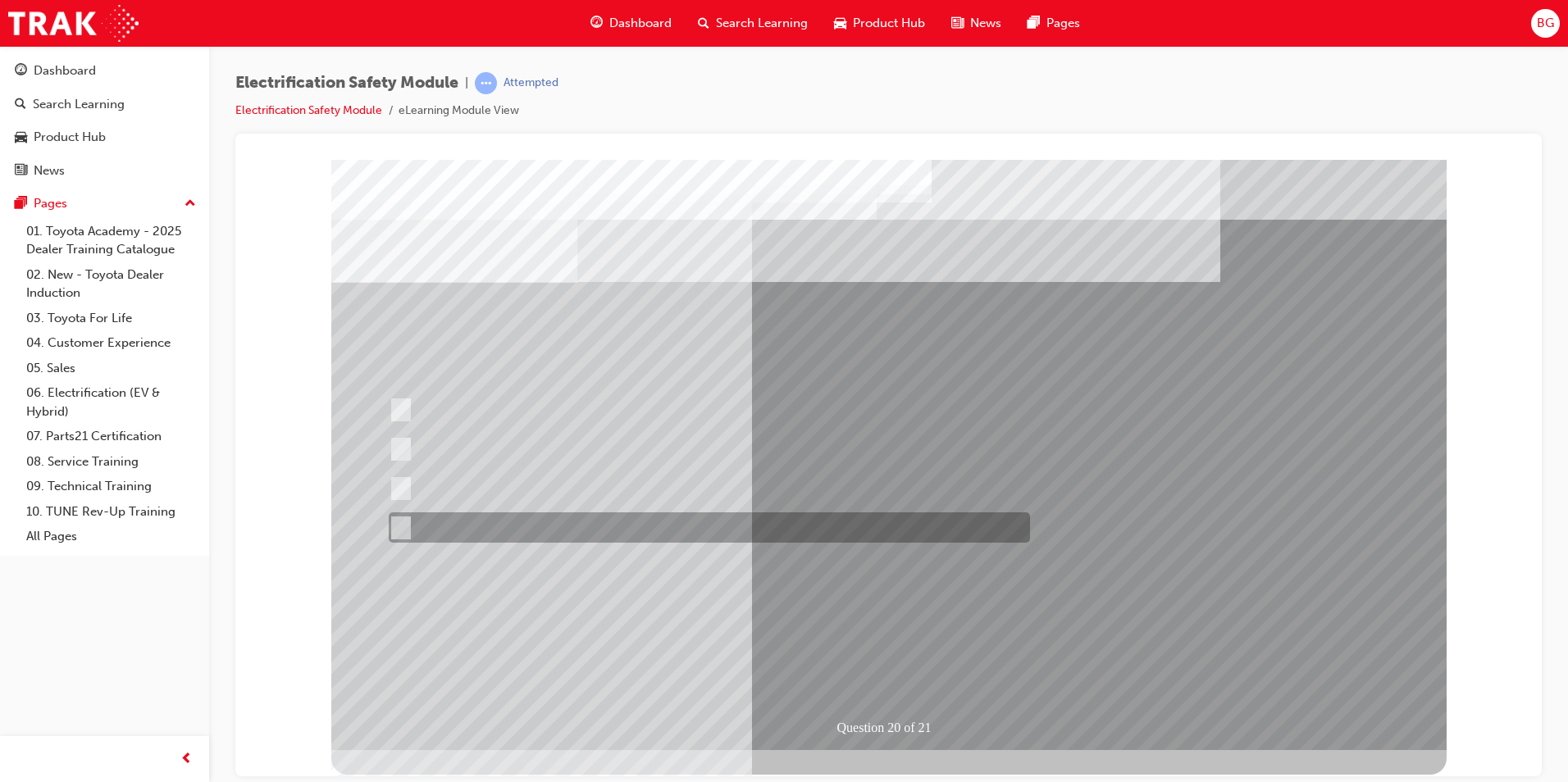
click at [400, 528] on input "All these statements are correct." at bounding box center [398, 528] width 18 height 18
radio input "true"
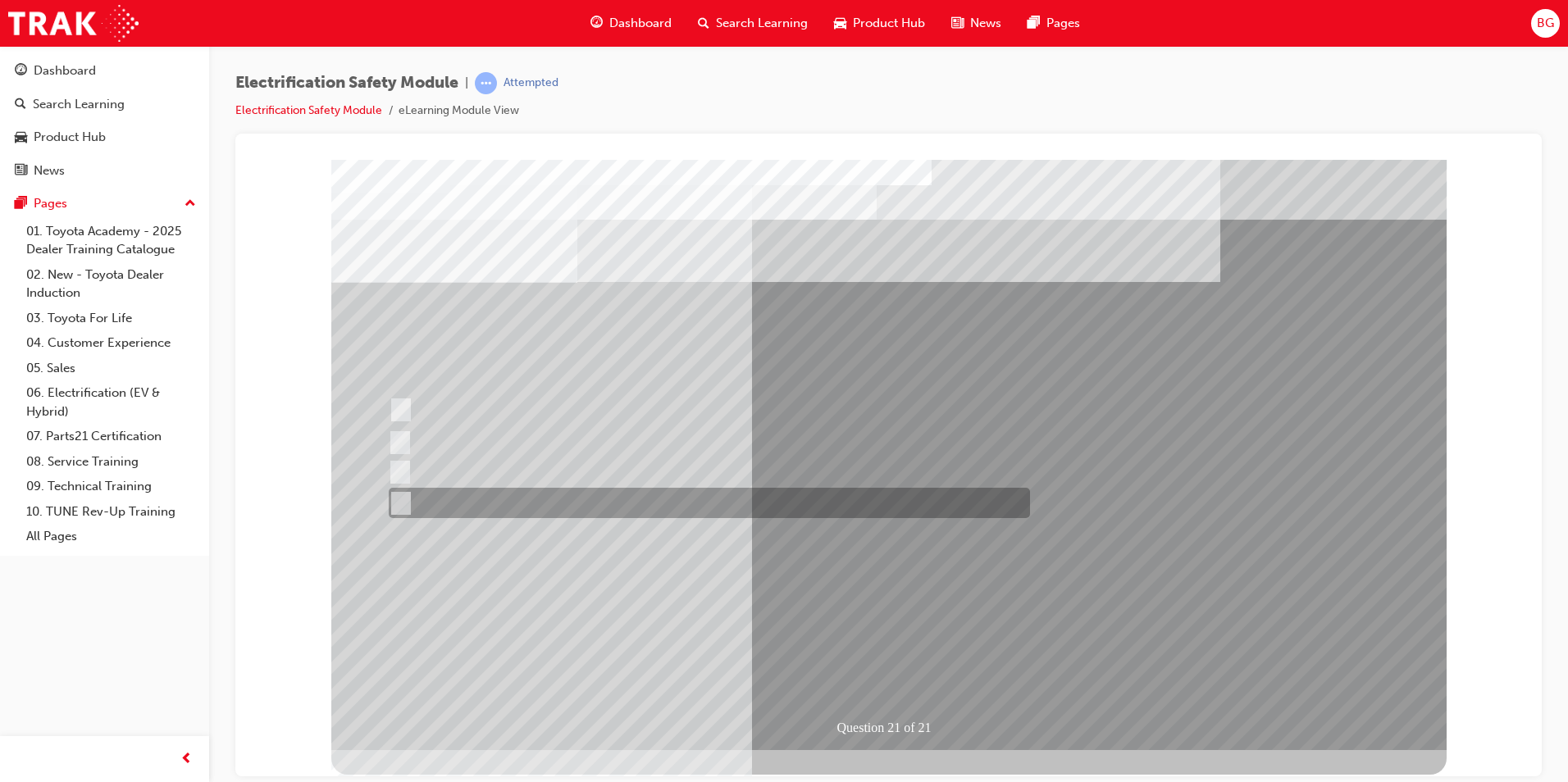
click at [401, 504] on input "All these items should be removed to improve safety" at bounding box center [398, 504] width 18 height 18
radio input "true"
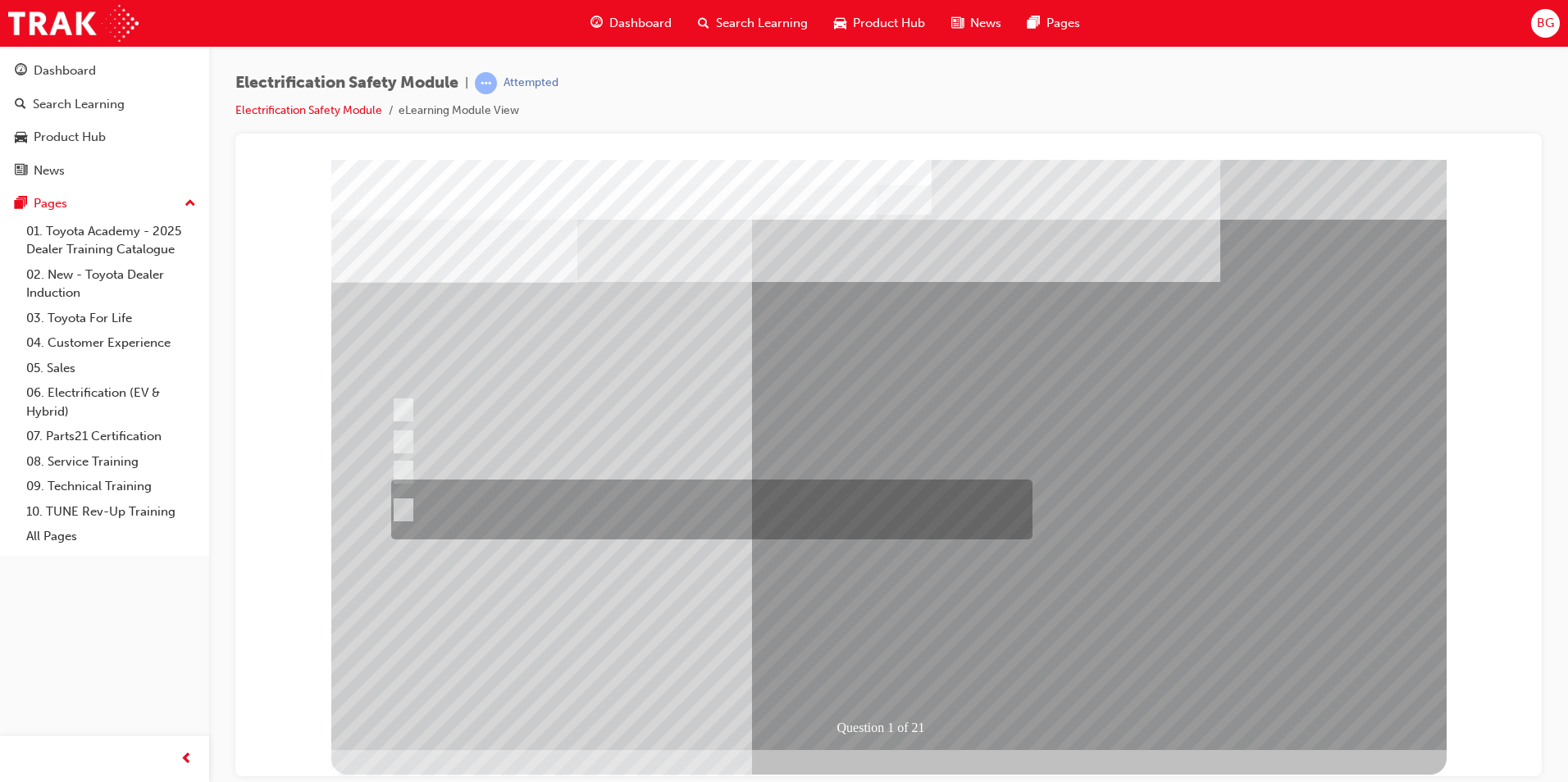
click at [414, 509] on div at bounding box center [707, 509] width 642 height 60
radio input "true"
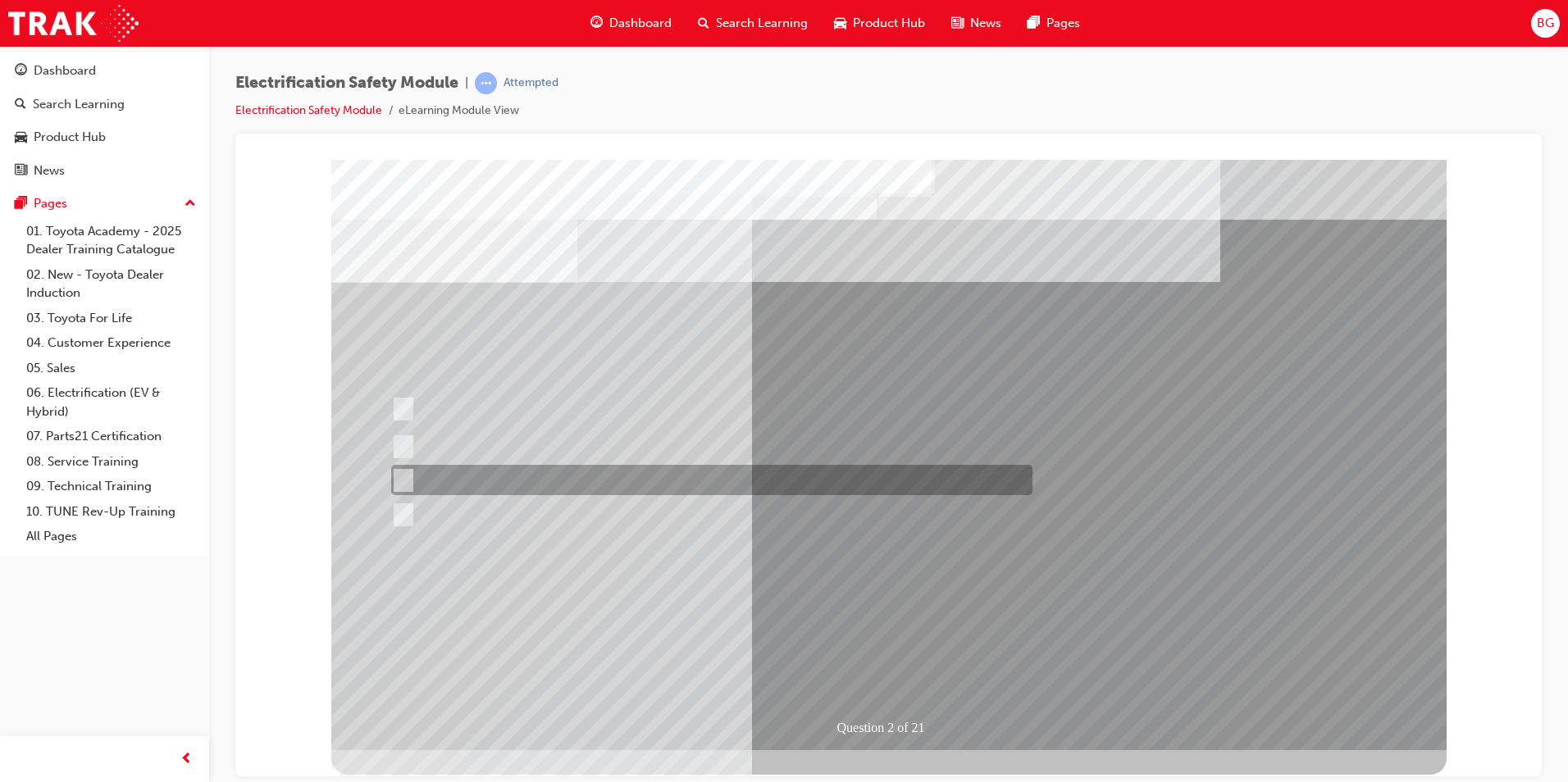
click at [409, 485] on div at bounding box center [707, 480] width 642 height 30
radio input "true"
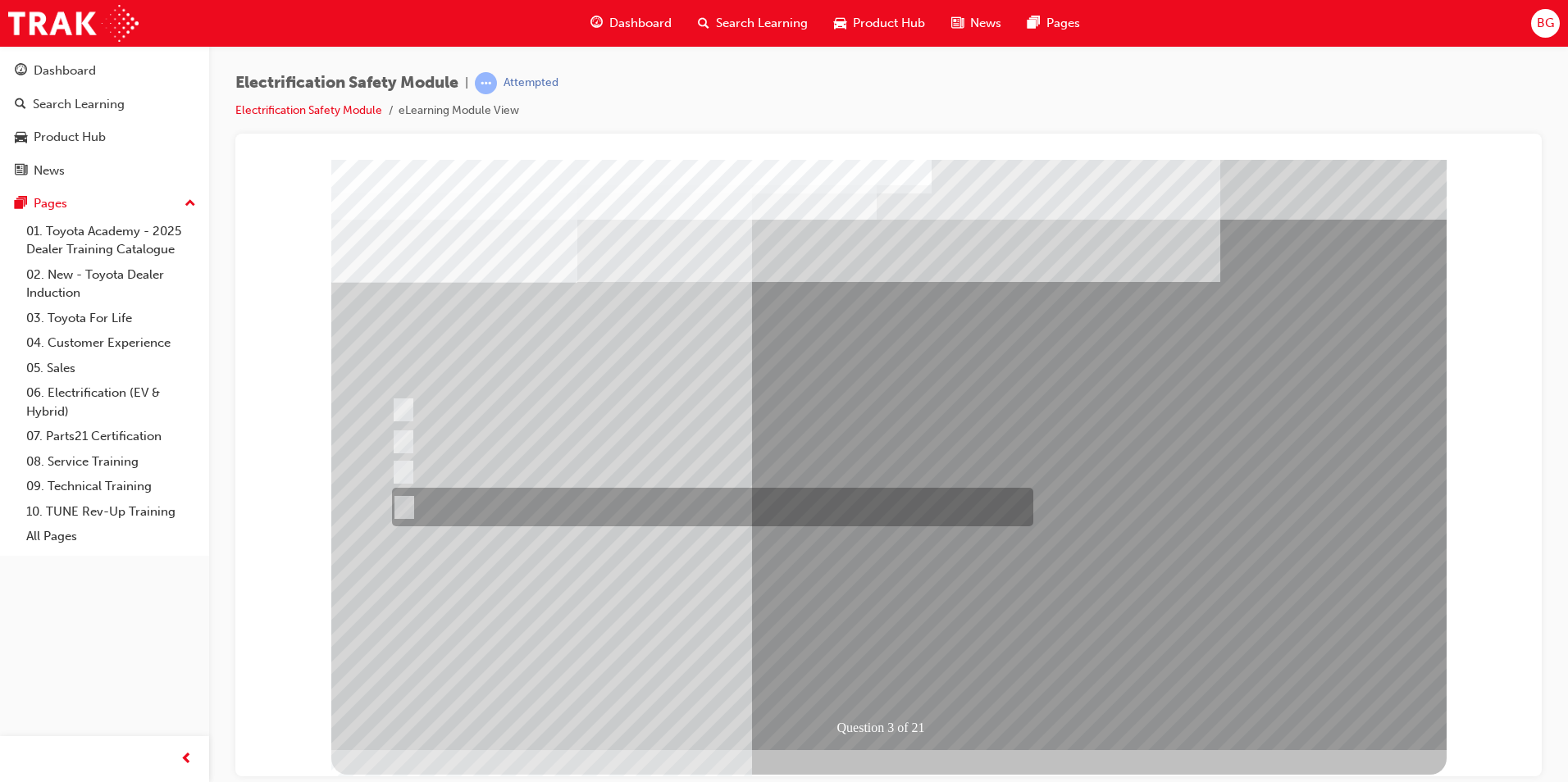
click at [404, 501] on input "The FCEV produces electric power via a Fuel Cell Stack supporting the Hybrid ba…" at bounding box center [401, 507] width 18 height 18
radio input "true"
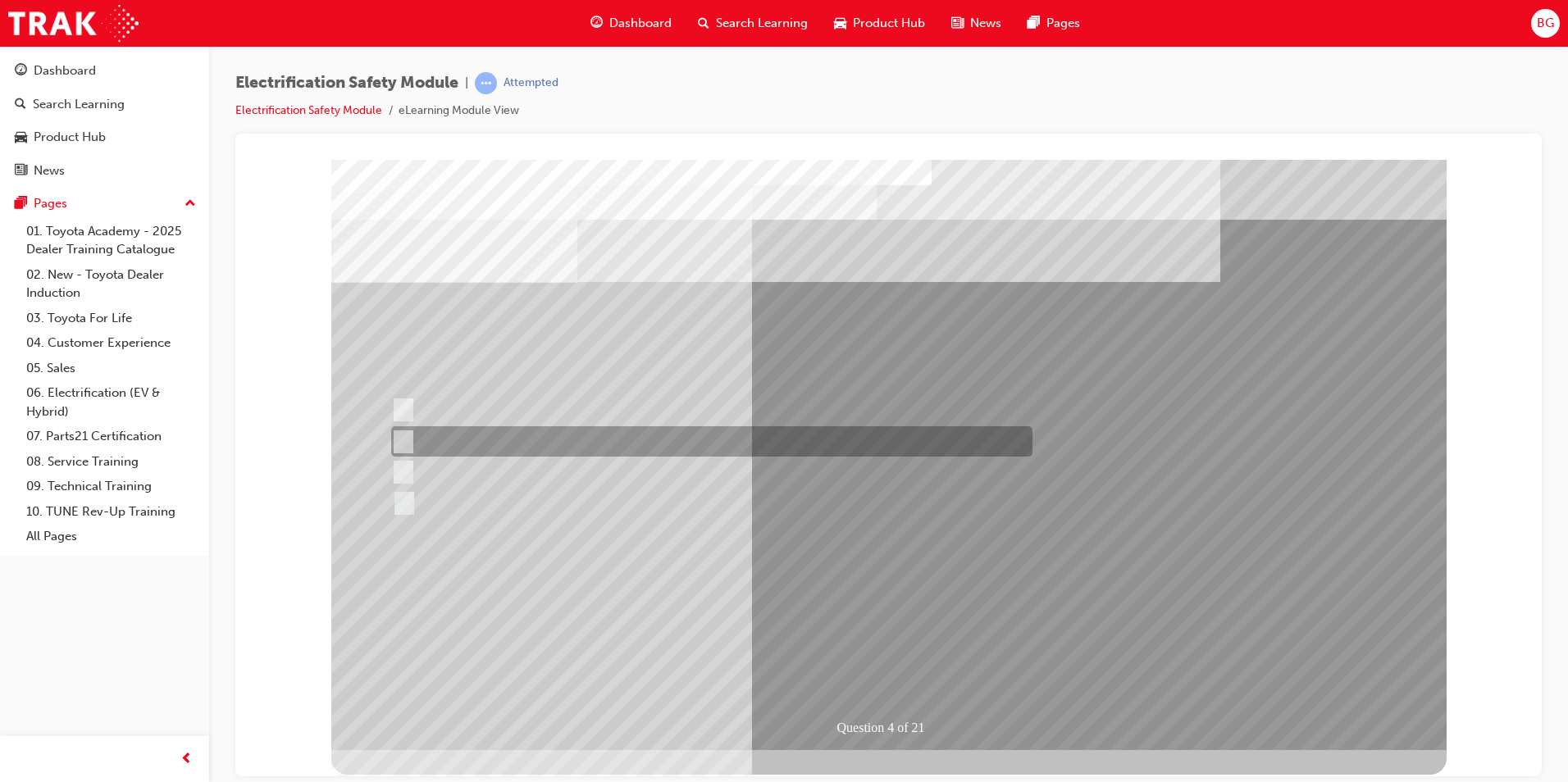
click at [406, 447] on input "EV or H2 labels on the License Plate." at bounding box center [400, 442] width 18 height 18
checkbox input "true"
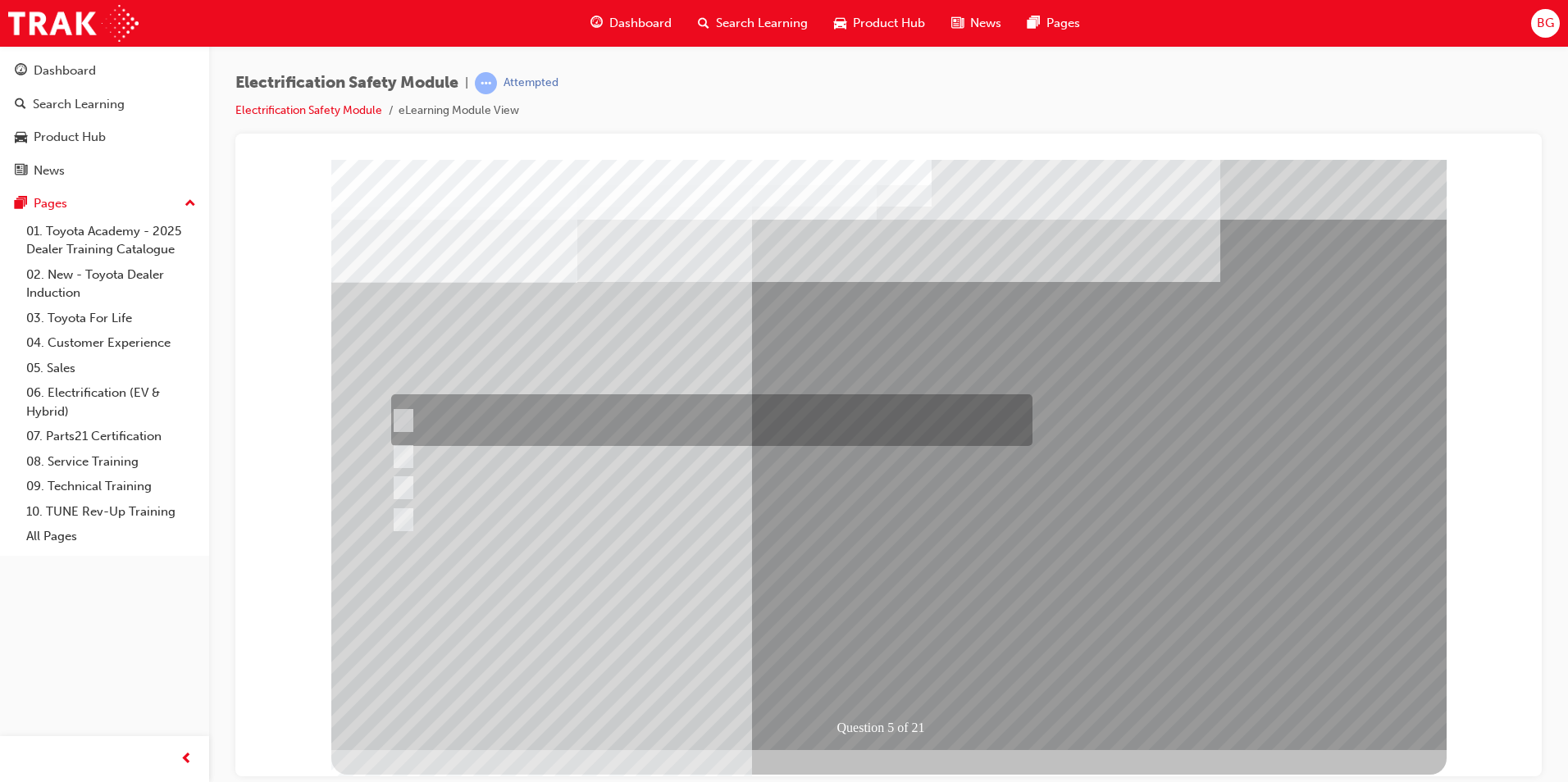
click at [402, 420] on input "The READY light will illuminate when the vehicle is turned on and ready to driv…" at bounding box center [400, 421] width 18 height 18
checkbox input "true"
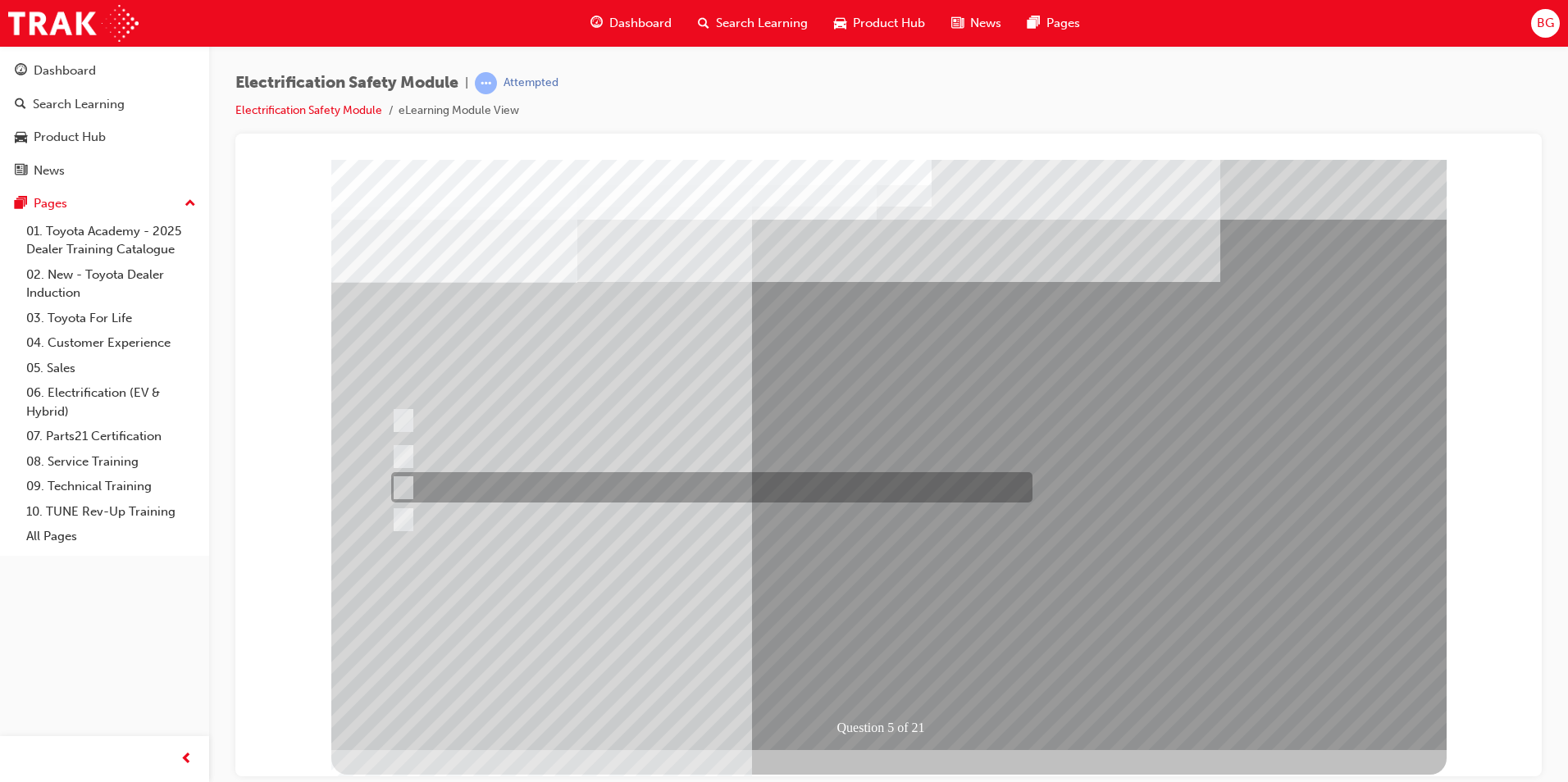
click at [400, 485] on input "Vehicle Motive Force selection types illuminated e.g. (EV/HV)." at bounding box center [400, 488] width 18 height 18
checkbox input "true"
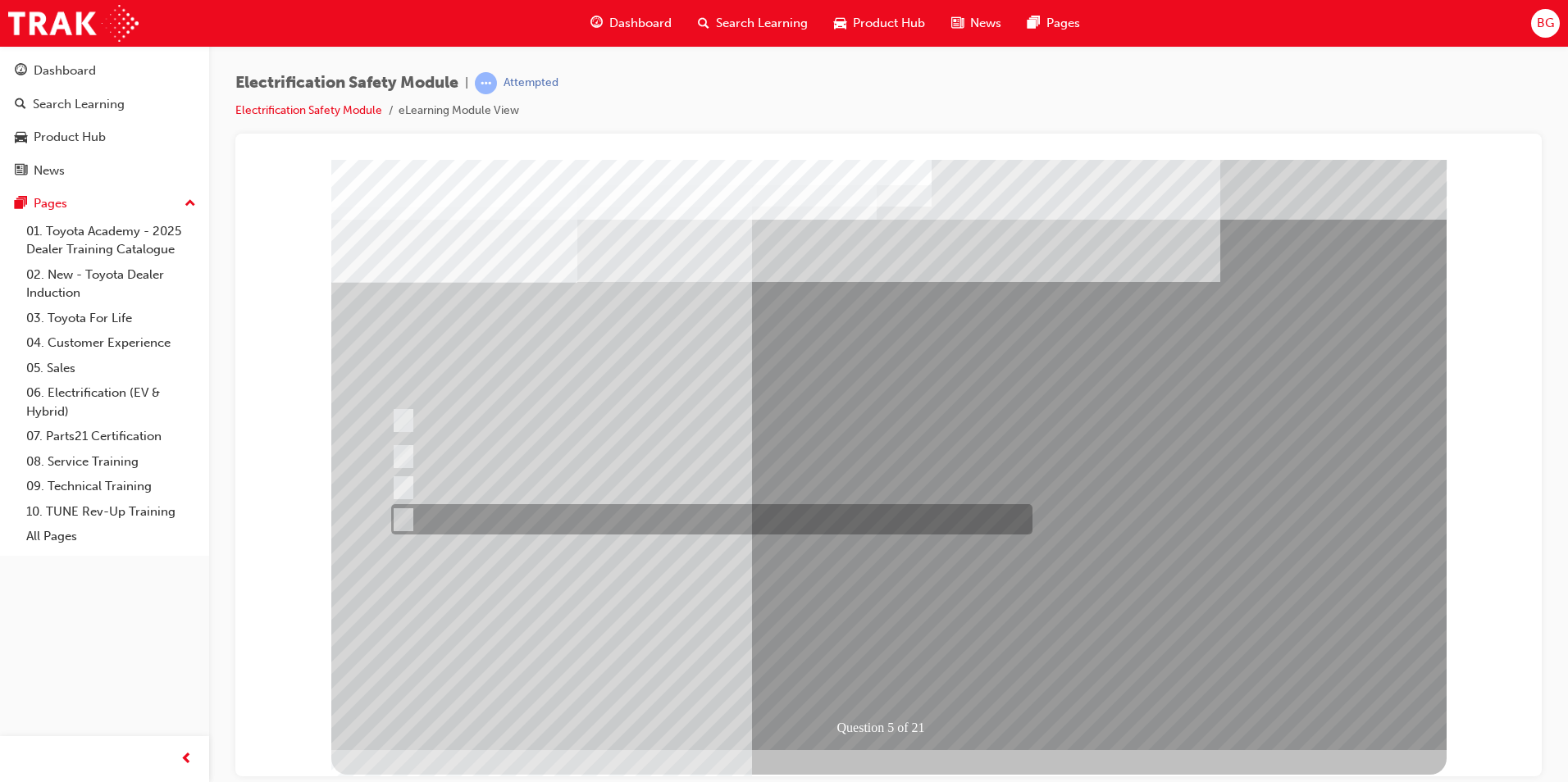
click at [401, 514] on input "Battery Level indicator (State of Charge)." at bounding box center [400, 520] width 18 height 18
checkbox input "true"
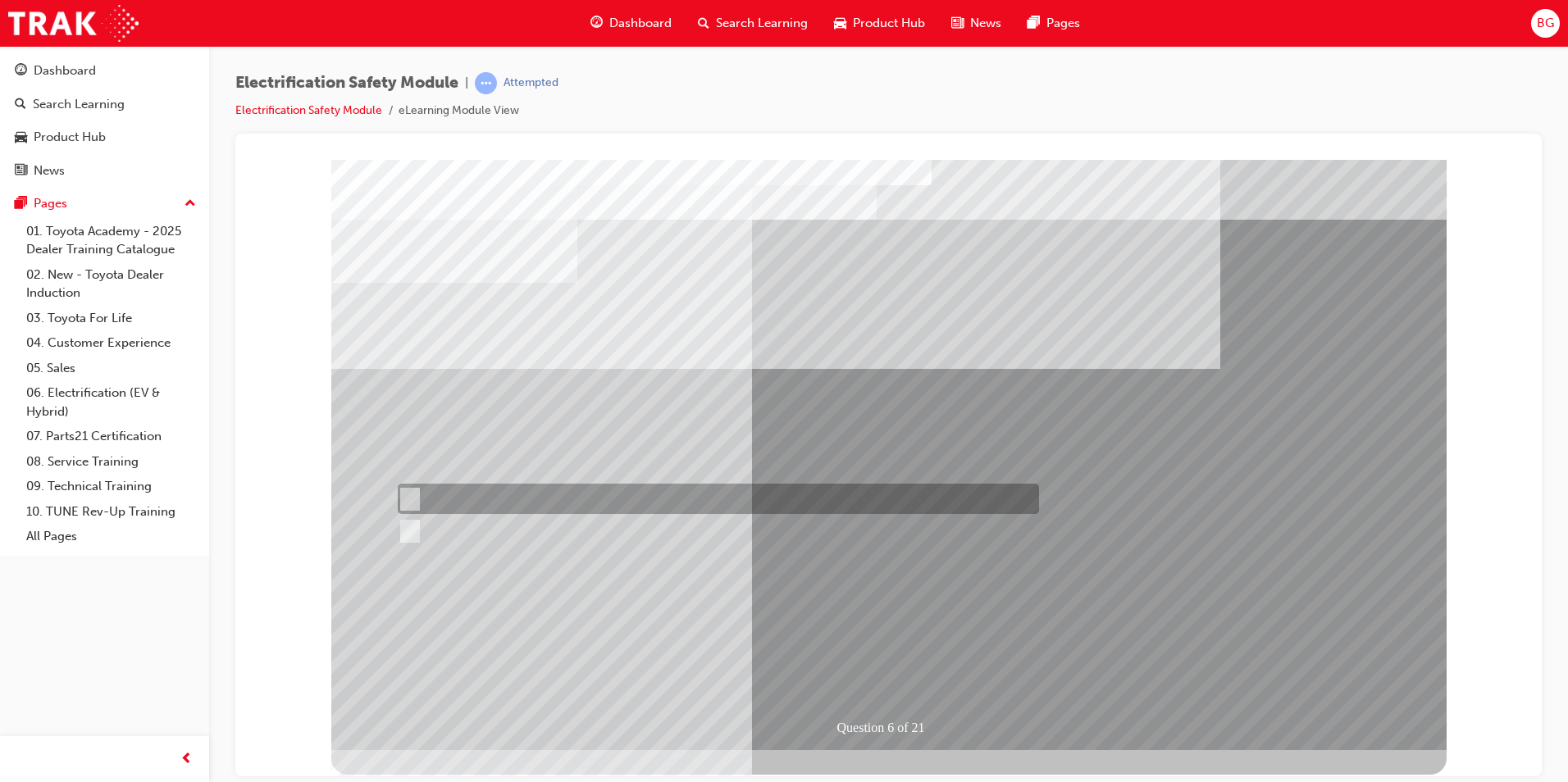
click at [416, 496] on div at bounding box center [714, 499] width 642 height 30
radio input "true"
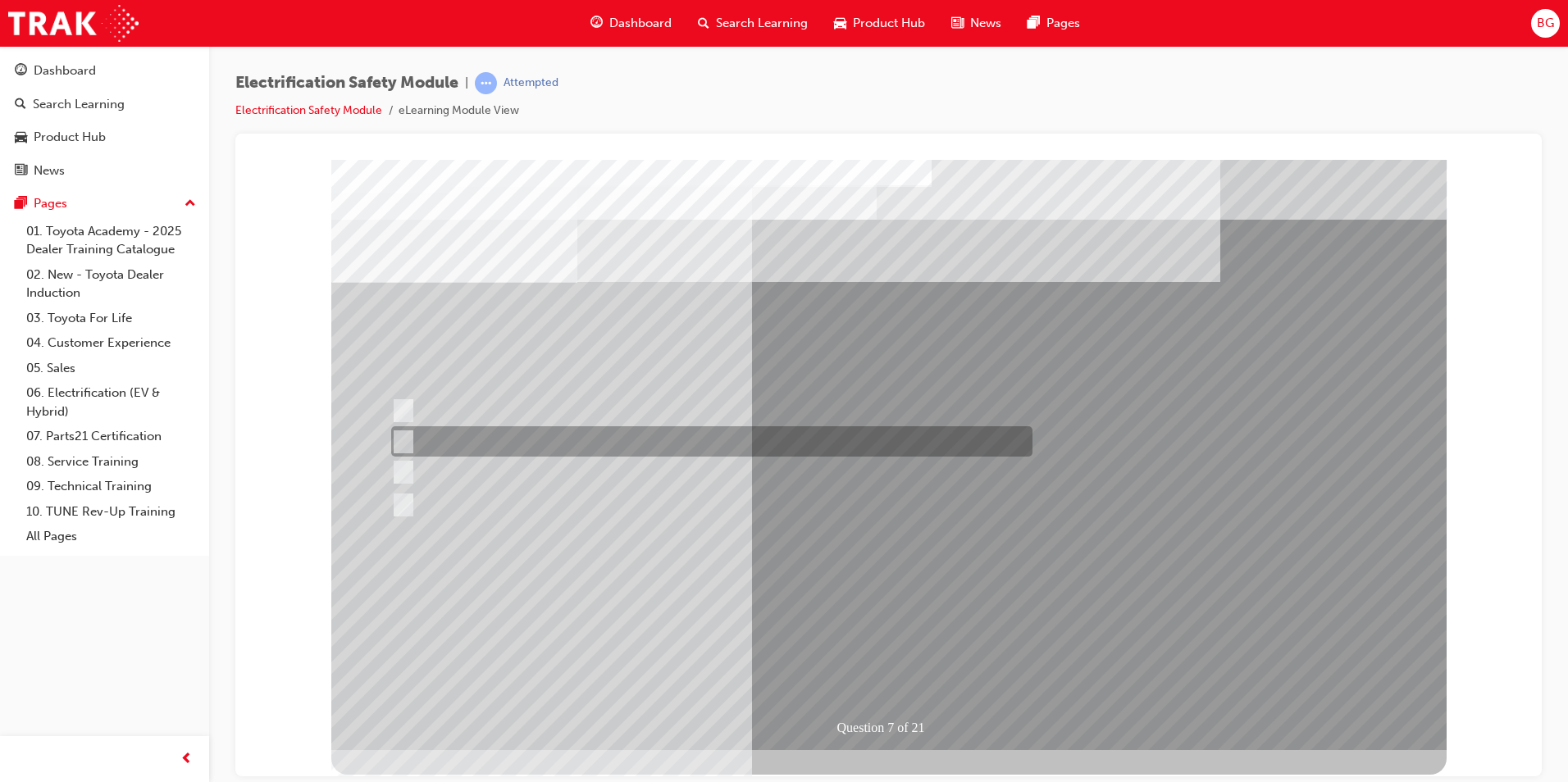
click at [401, 437] on input "Be detected and the system will shut down." at bounding box center [400, 442] width 18 height 18
radio input "true"
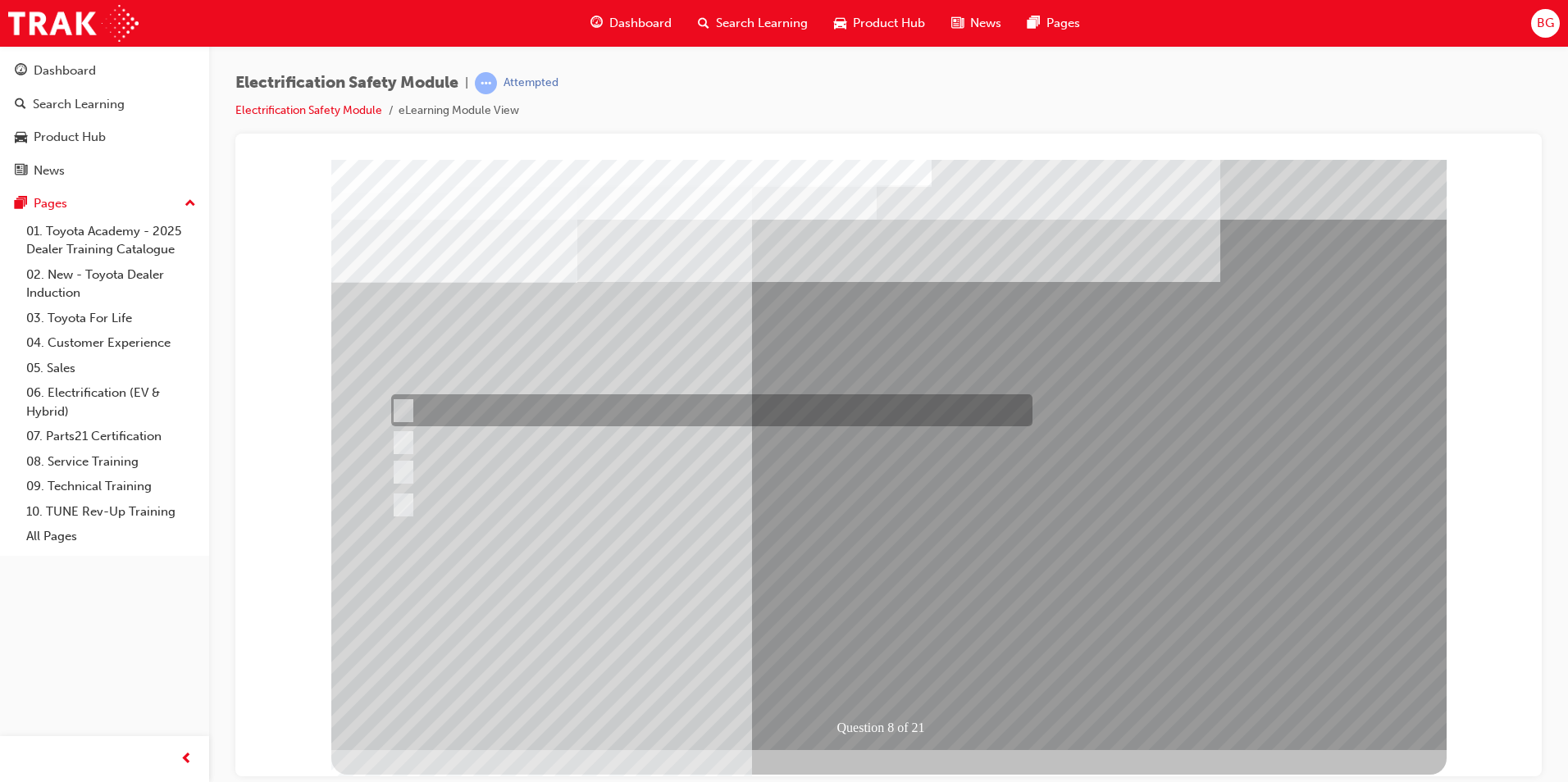
click at [400, 409] on input "Working on the High Voltage System." at bounding box center [400, 411] width 18 height 18
radio input "true"
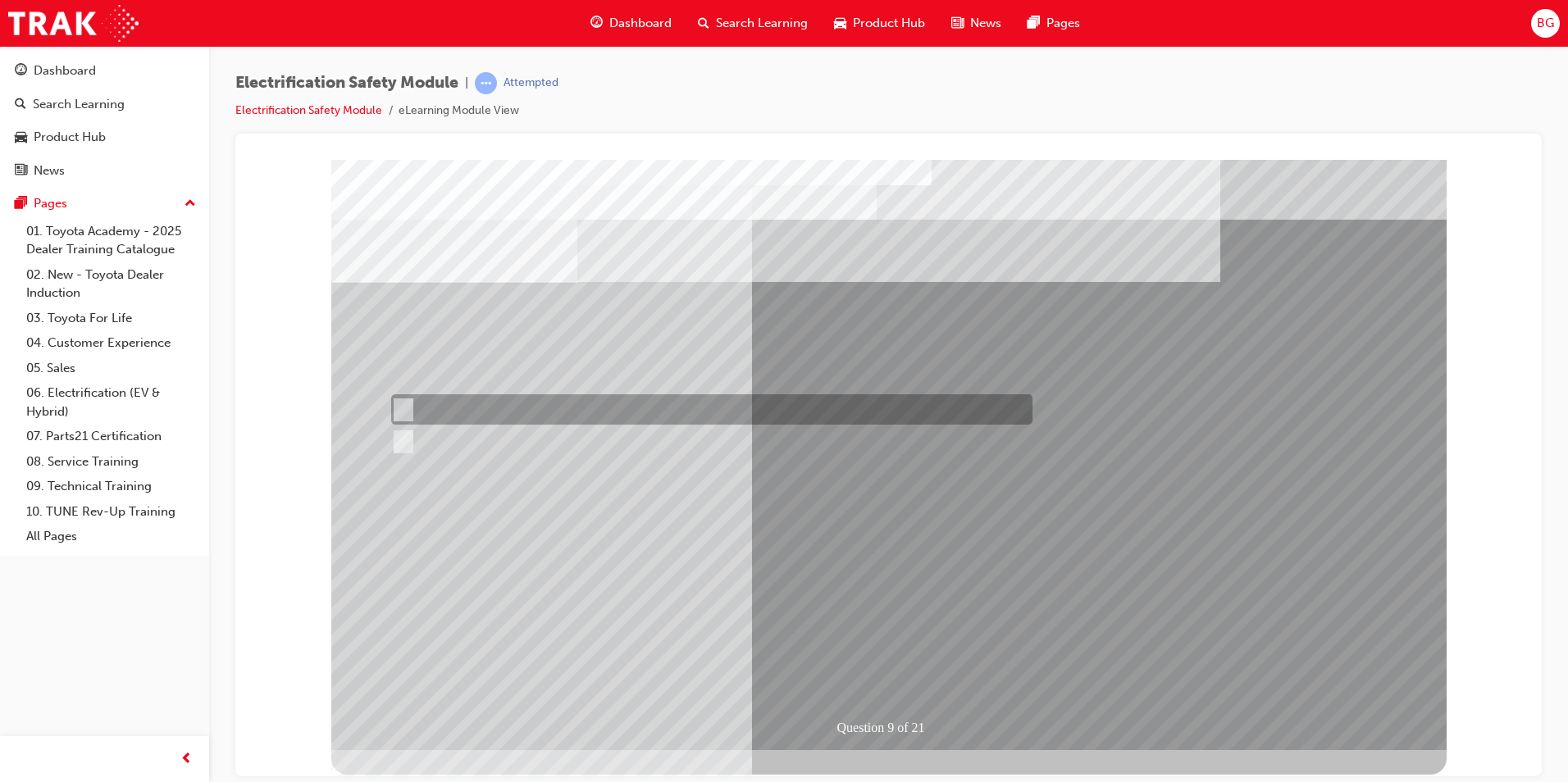
click at [402, 399] on div at bounding box center [707, 409] width 642 height 30
radio input "true"
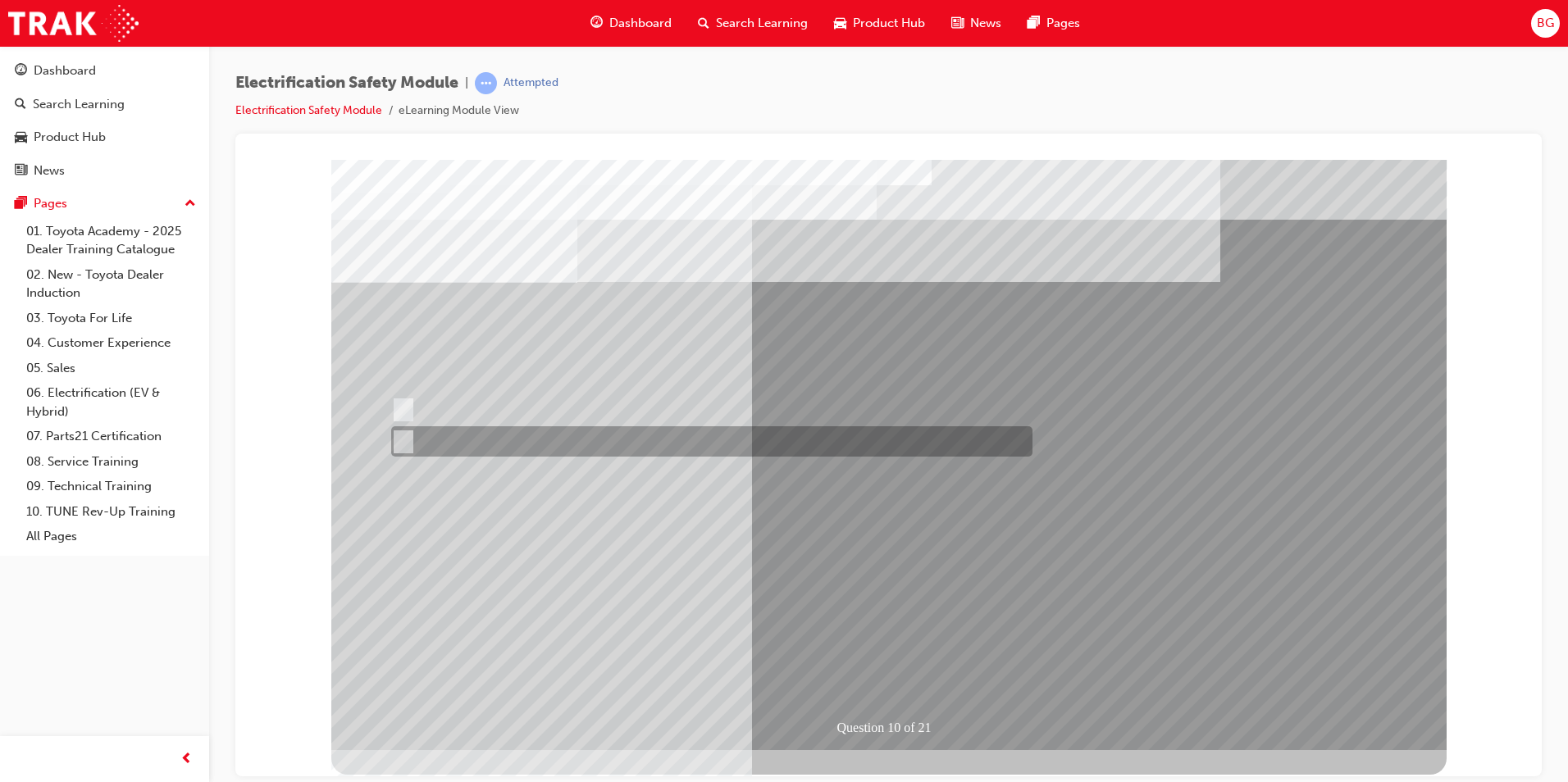
click at [405, 442] on input "True" at bounding box center [400, 442] width 18 height 18
radio input "true"
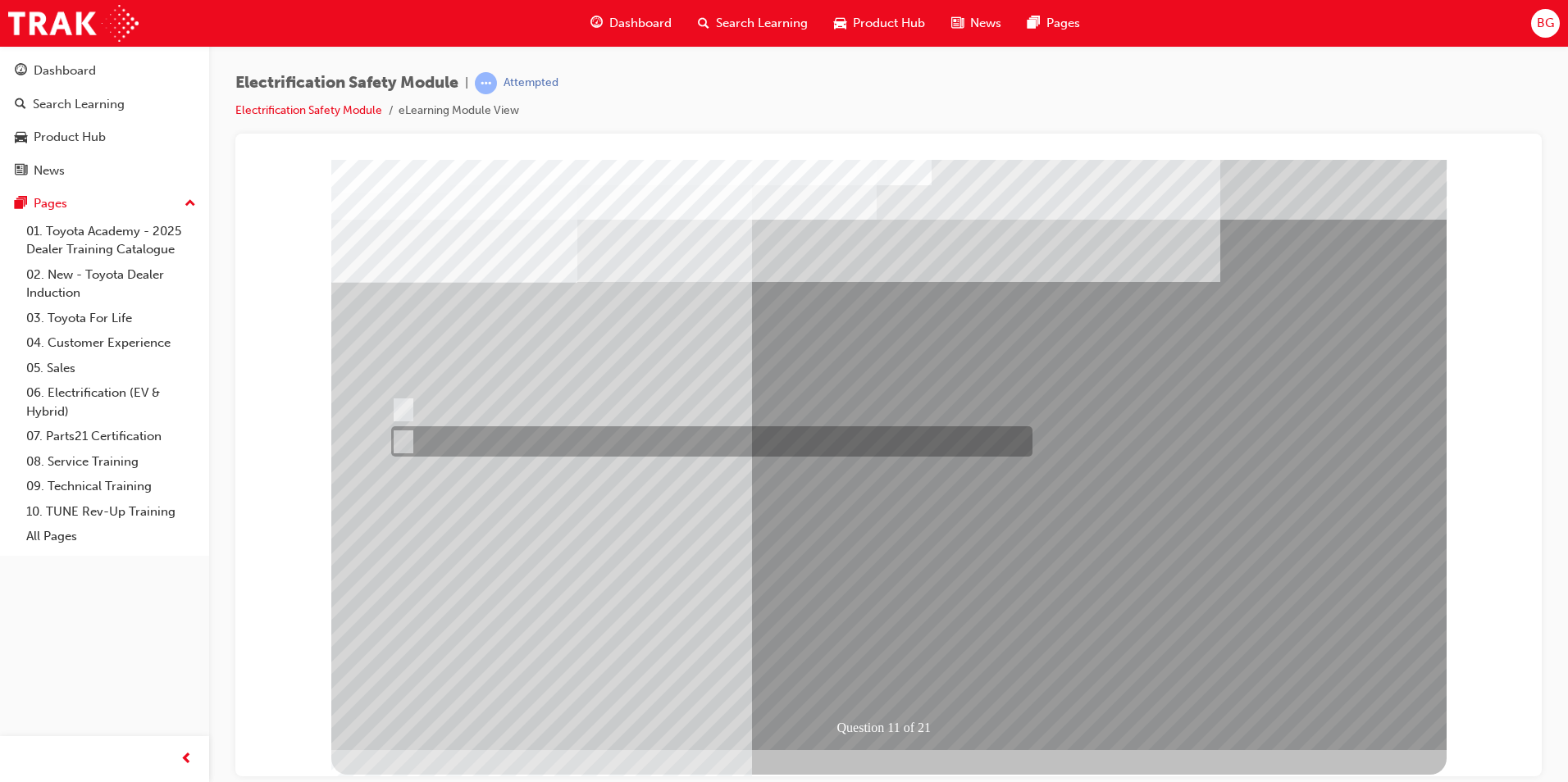
click at [405, 442] on input "False" at bounding box center [400, 442] width 18 height 18
radio input "true"
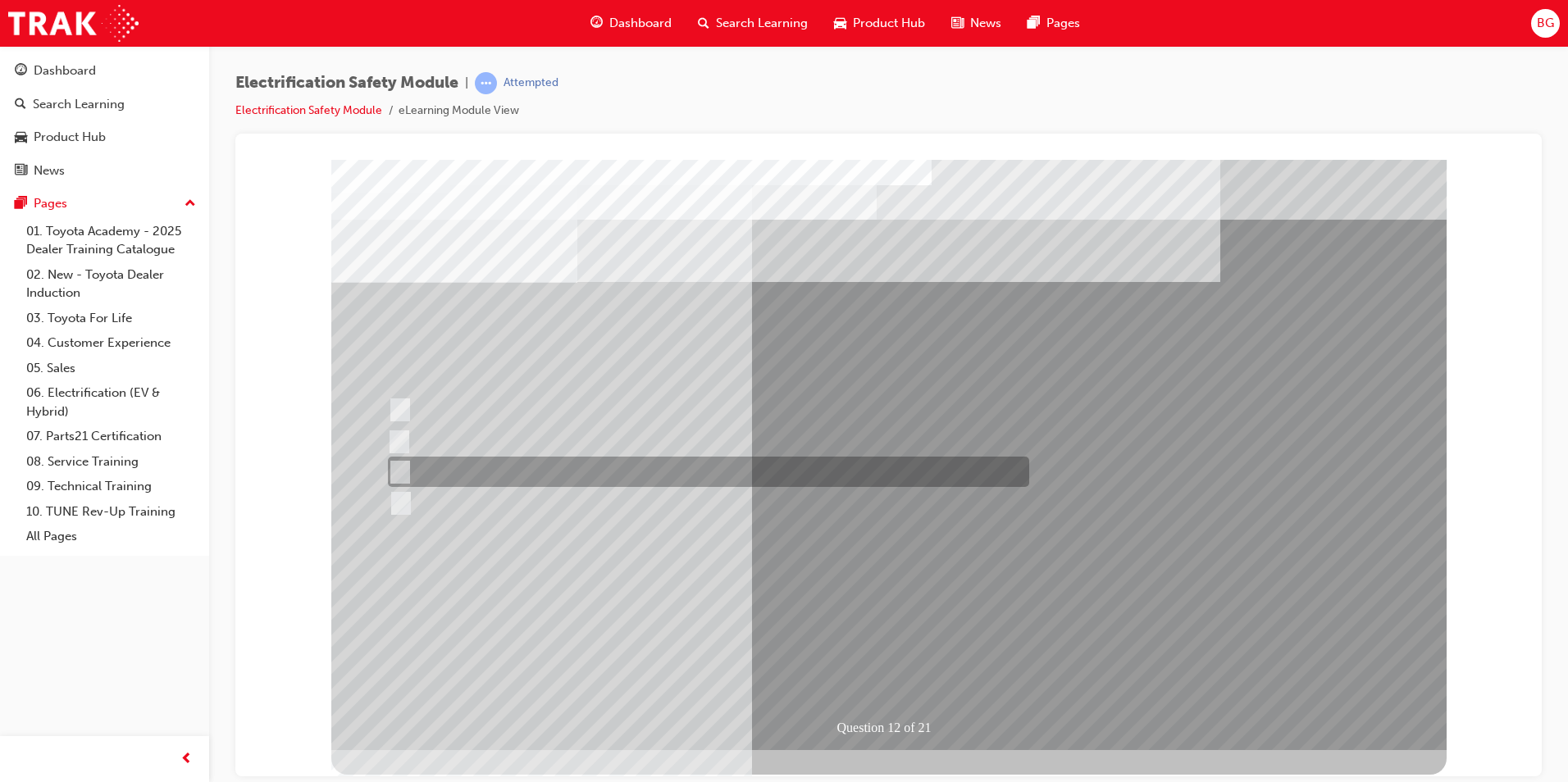
click at [398, 470] on input "Outside the vehicle’s detection area for entry and start system." at bounding box center [397, 472] width 18 height 18
radio input "true"
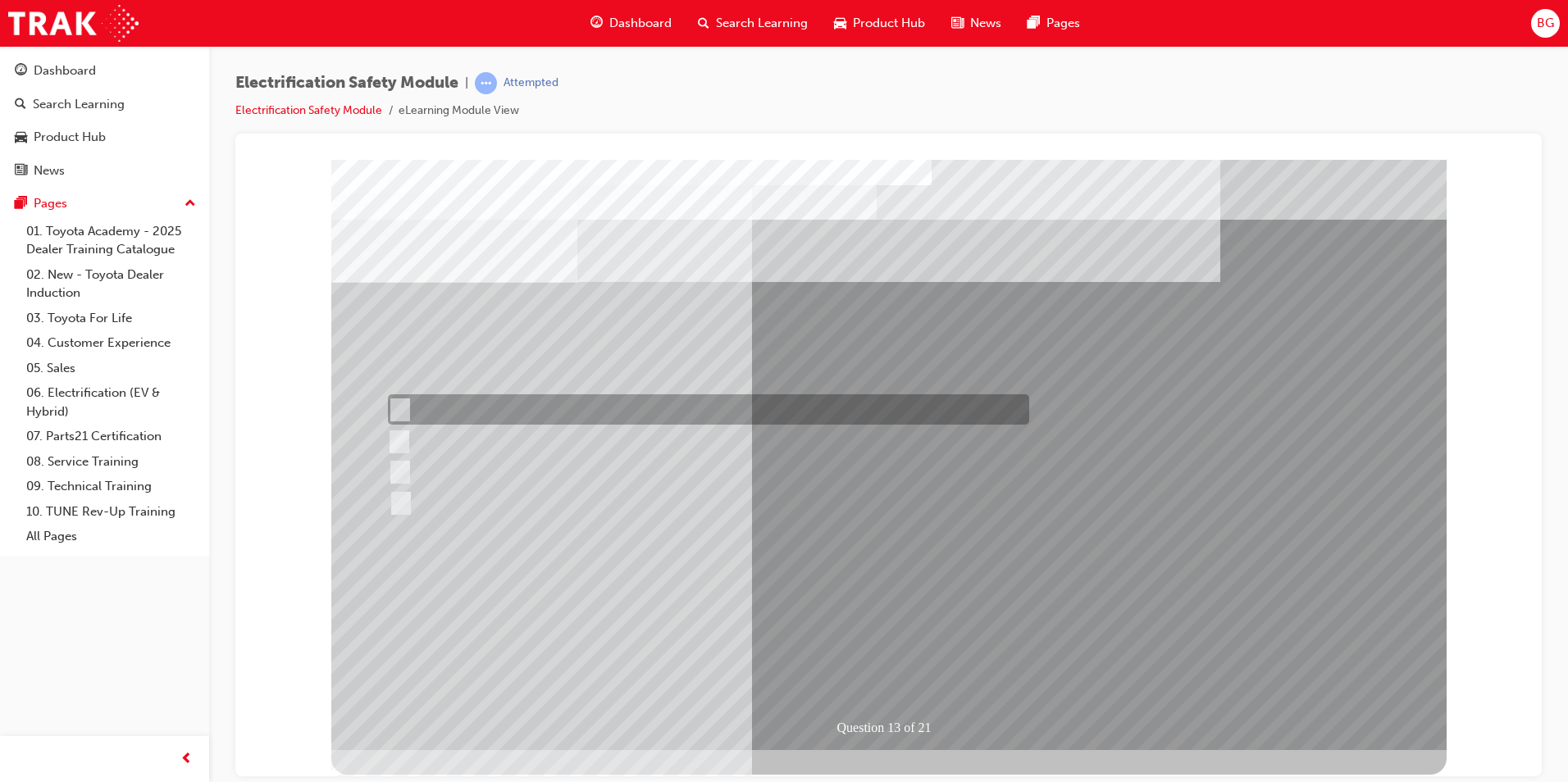
click at [402, 406] on input "Remove the Service Plug Grip" at bounding box center [397, 410] width 18 height 18
radio input "true"
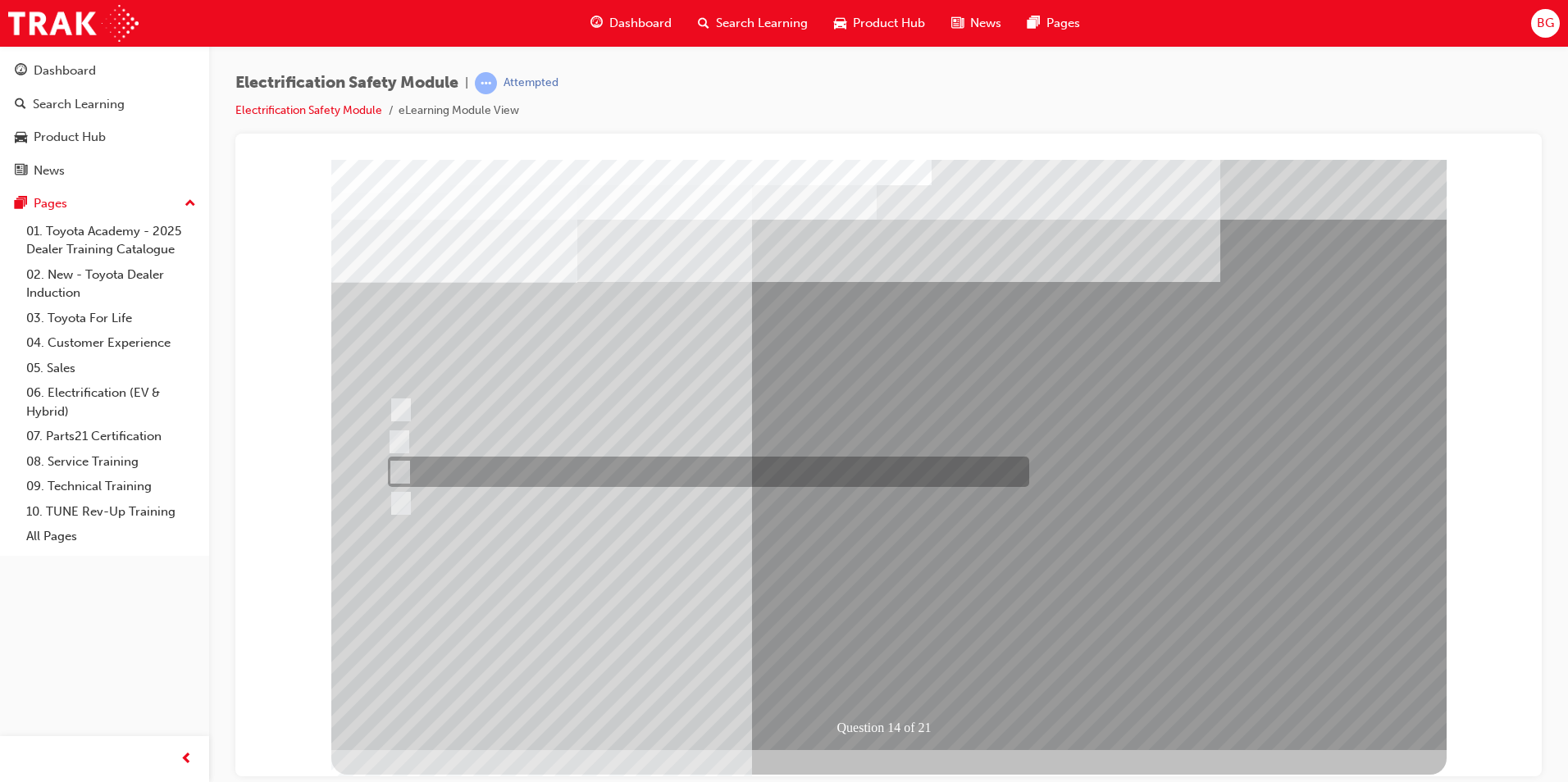
click at [401, 472] on input "10 minutes" at bounding box center [397, 472] width 18 height 18
radio input "true"
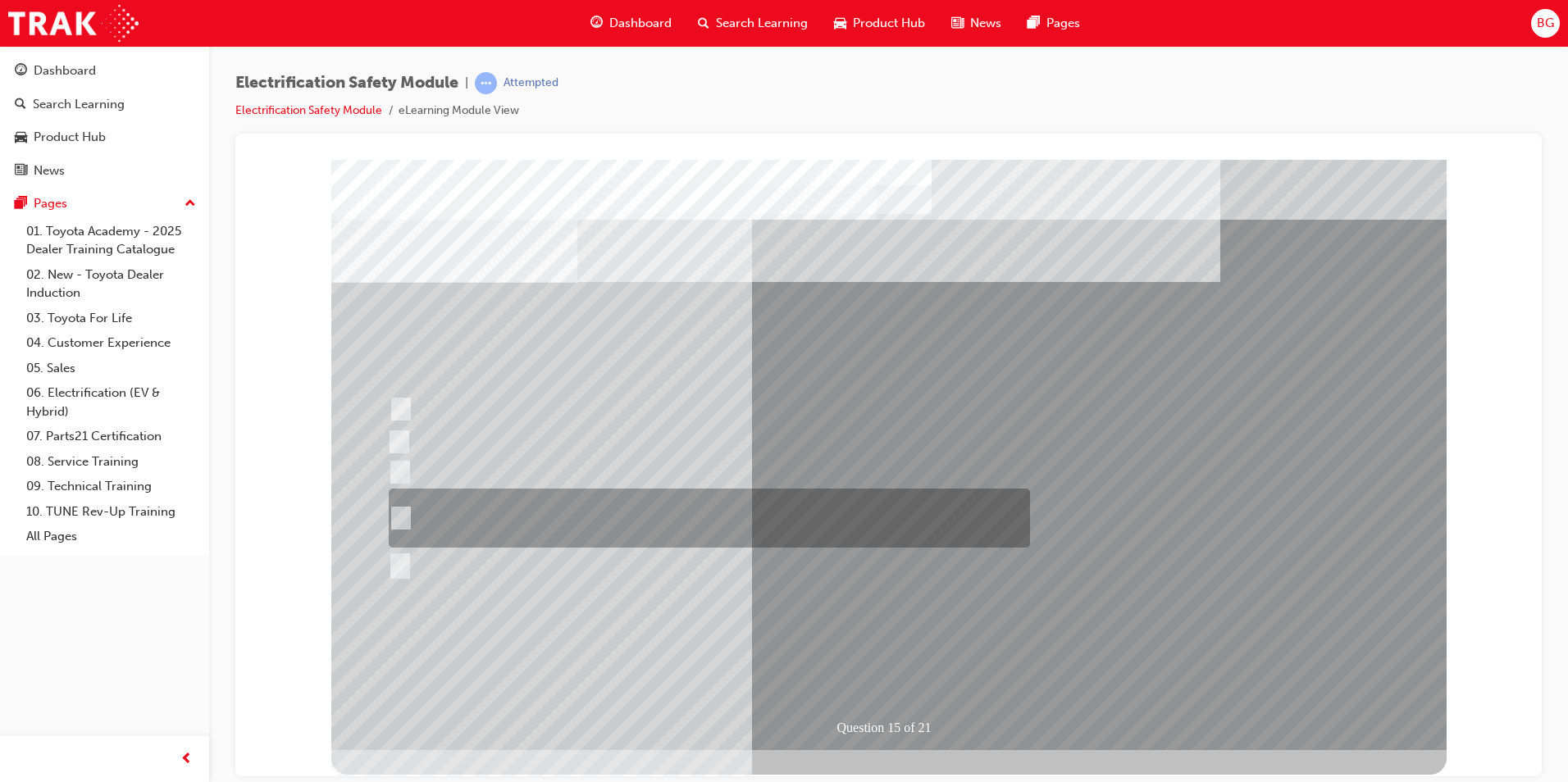
click at [412, 520] on div at bounding box center [705, 518] width 642 height 59
radio input "true"
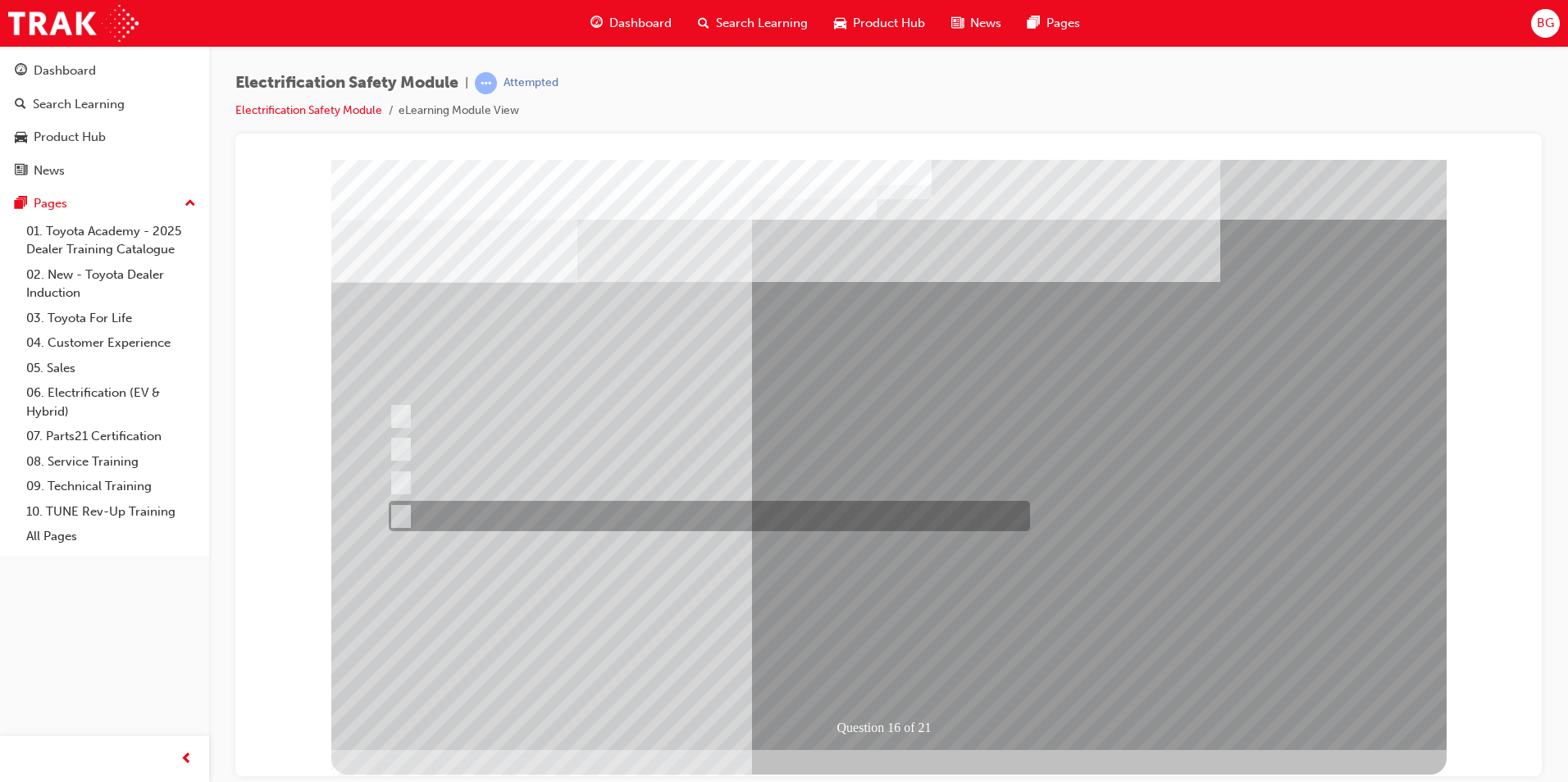
click at [400, 512] on input "Place a sign to alert others that the system is open." at bounding box center [398, 516] width 18 height 18
radio input "true"
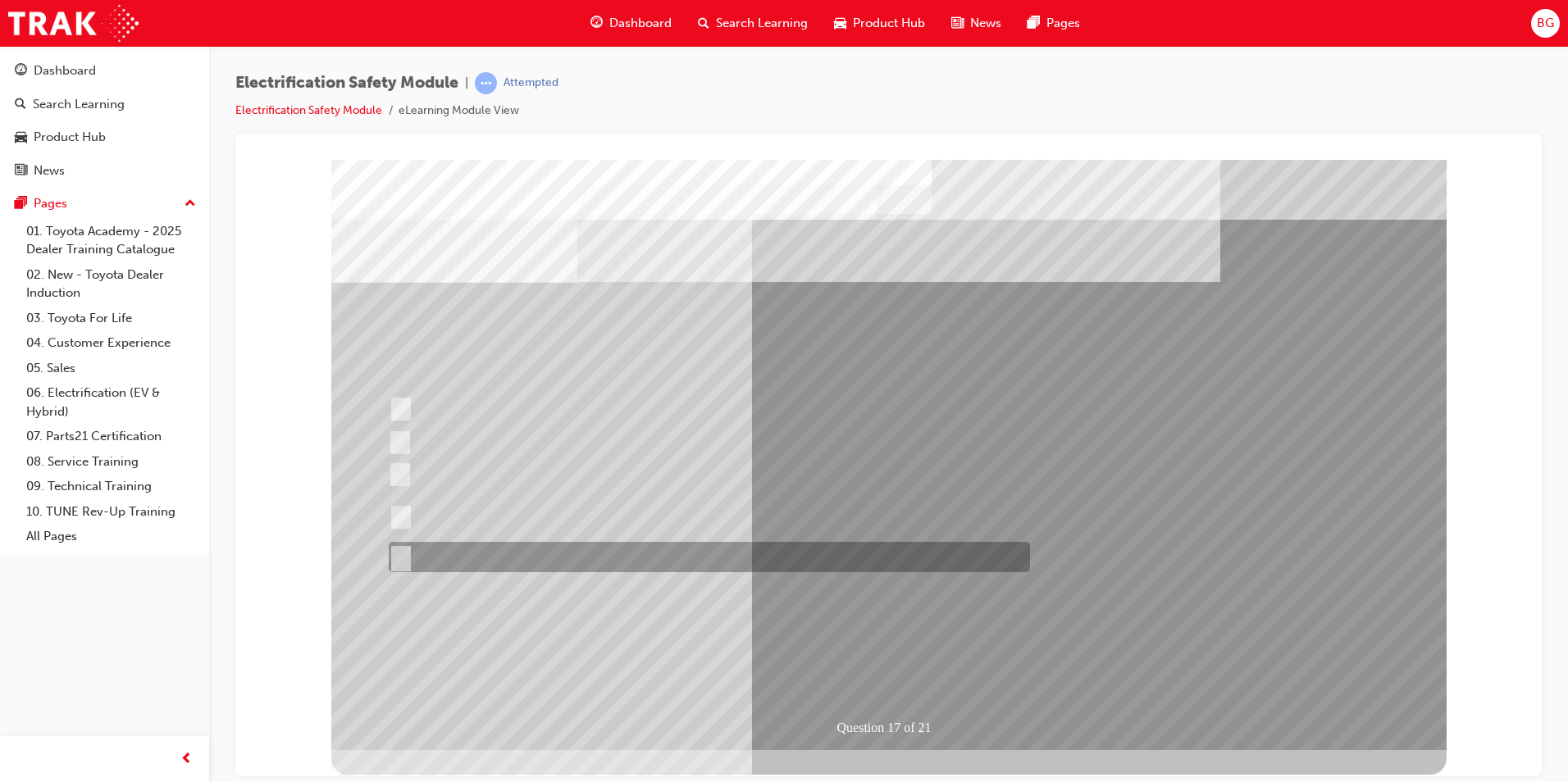
click at [402, 560] on input "All of the above." at bounding box center [398, 558] width 18 height 18
radio input "true"
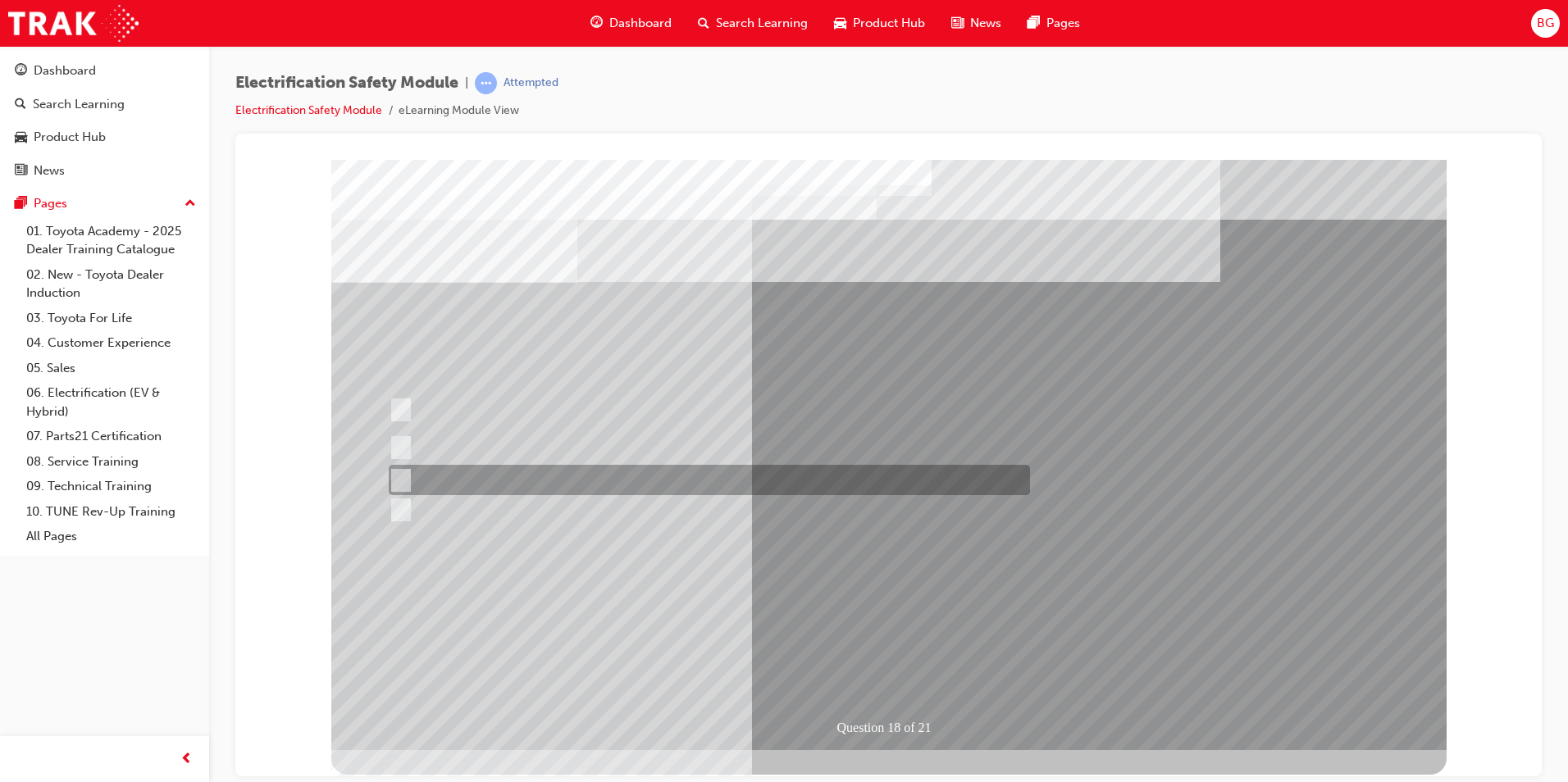
click at [392, 484] on input "Discard the gloves and use a new pair." at bounding box center [398, 480] width 18 height 18
radio input "true"
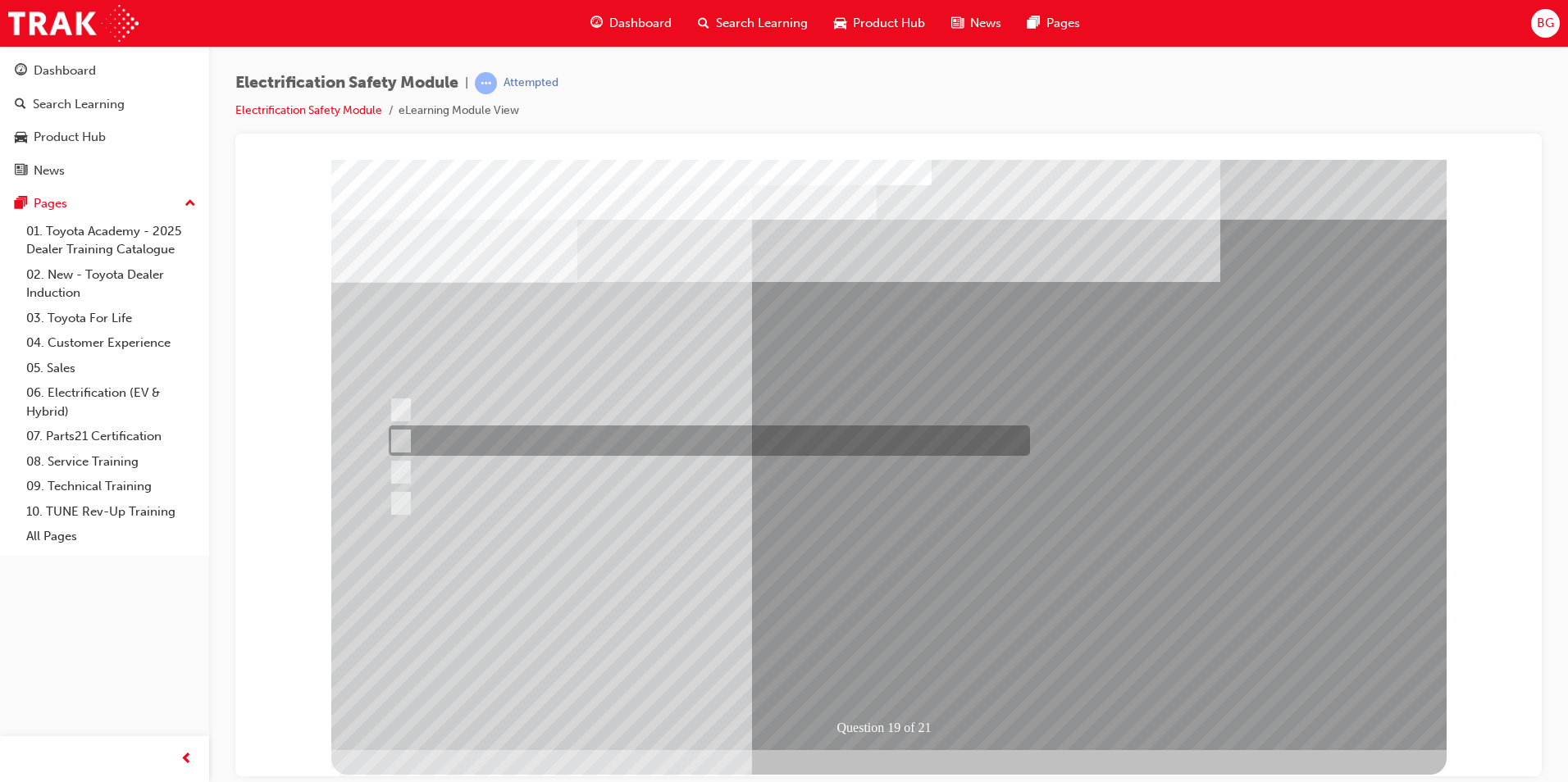
click at [406, 438] on input "To protect Electrical Insulating Gloves from mechanical damage." at bounding box center [398, 441] width 18 height 18
radio input "true"
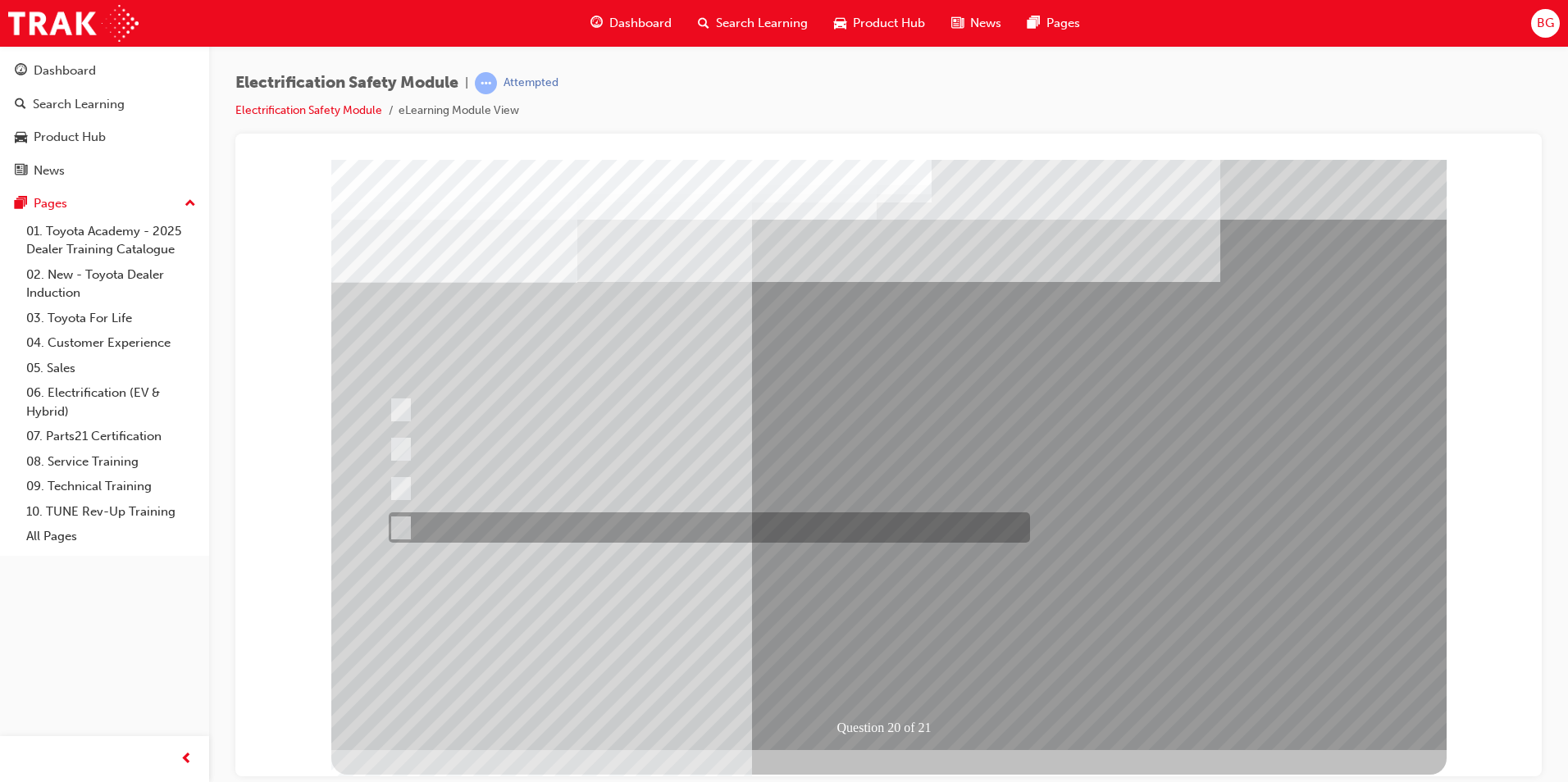
click at [406, 520] on input "All these statements are correct." at bounding box center [398, 528] width 18 height 18
radio input "true"
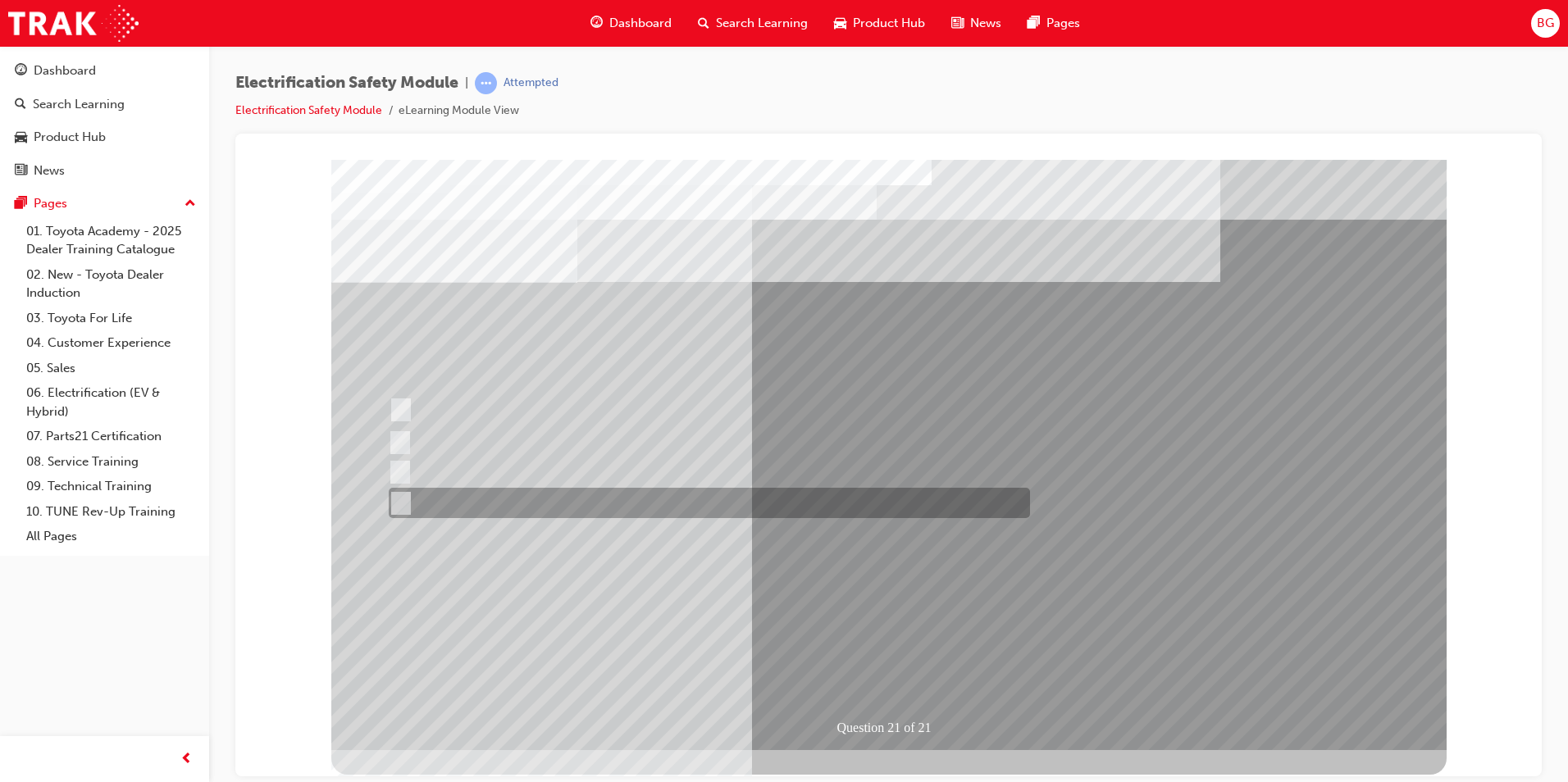
click at [402, 510] on input "All these items should be removed to improve safety" at bounding box center [398, 504] width 18 height 18
radio input "true"
click at [402, 510] on input "All these items should be removed to improve safety" at bounding box center [398, 504] width 18 height 18
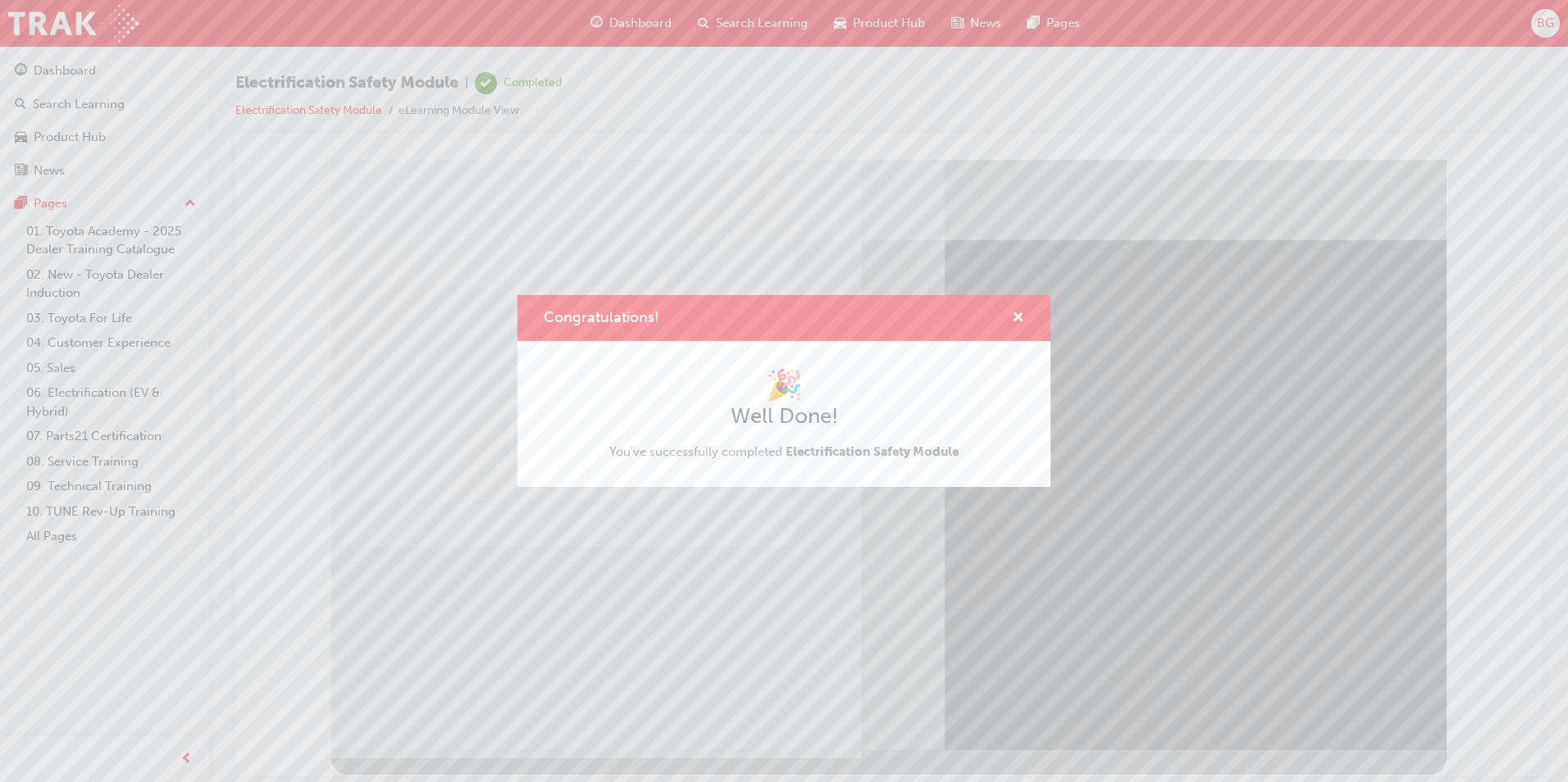
click at [1010, 317] on div "Congratulations!" at bounding box center [1011, 318] width 26 height 20
click at [1020, 312] on span "cross-icon" at bounding box center [1018, 318] width 12 height 15
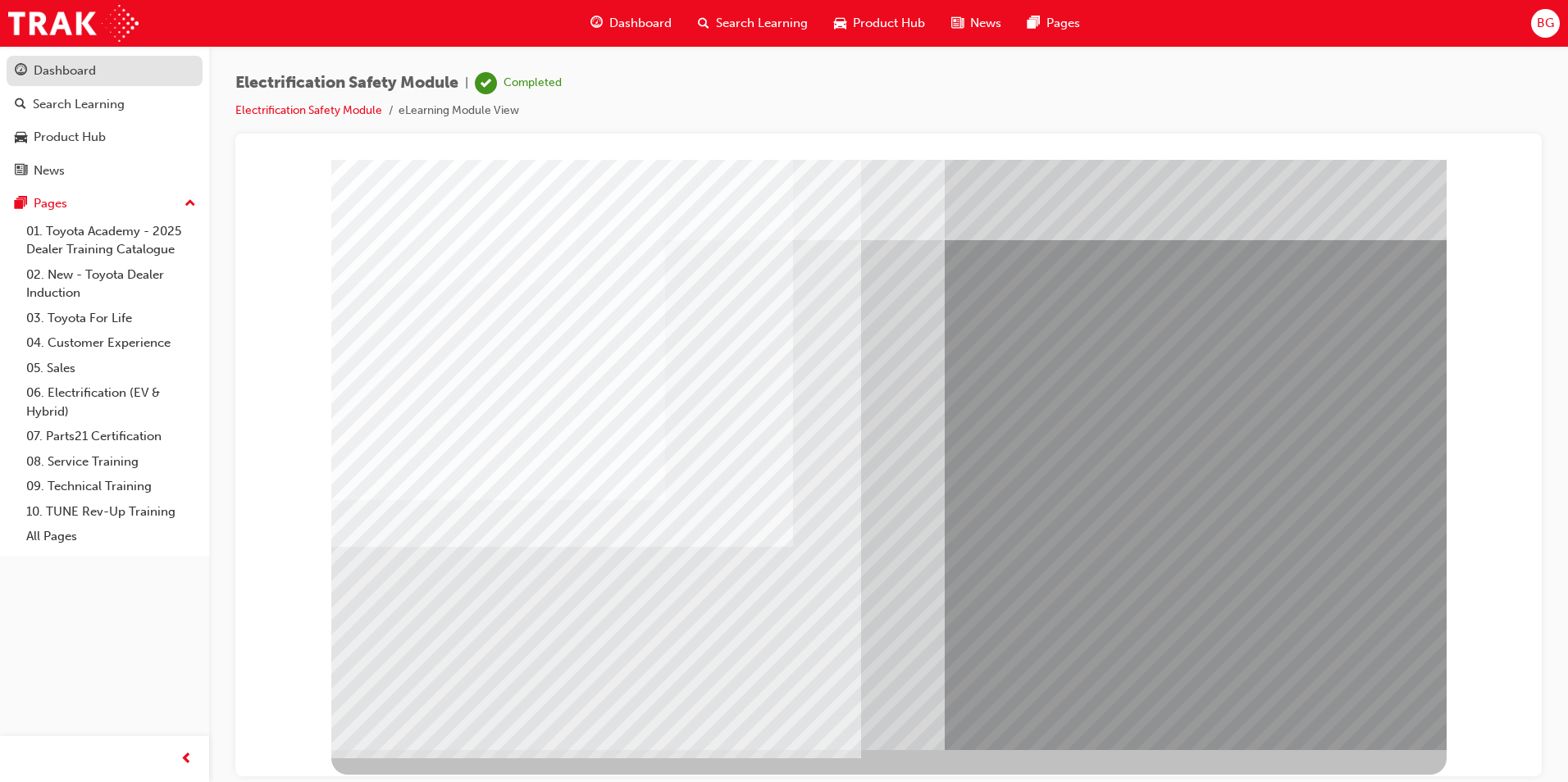
click at [87, 80] on div "Dashboard" at bounding box center [105, 70] width 180 height 20
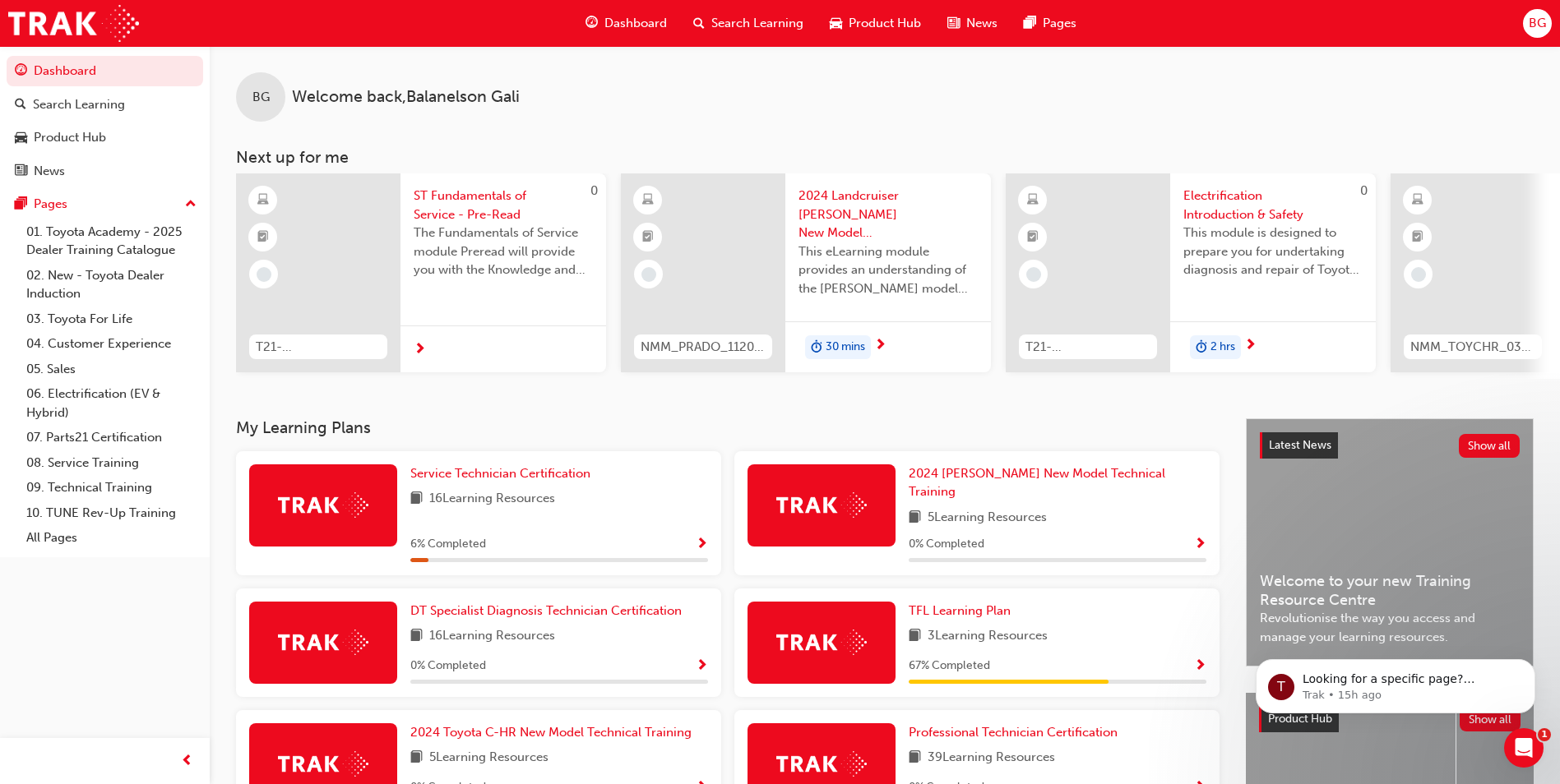
click at [694, 535] on div "6 % Completed" at bounding box center [560, 544] width 298 height 21
click at [553, 483] on link "Service Technician Certification" at bounding box center [503, 474] width 187 height 19
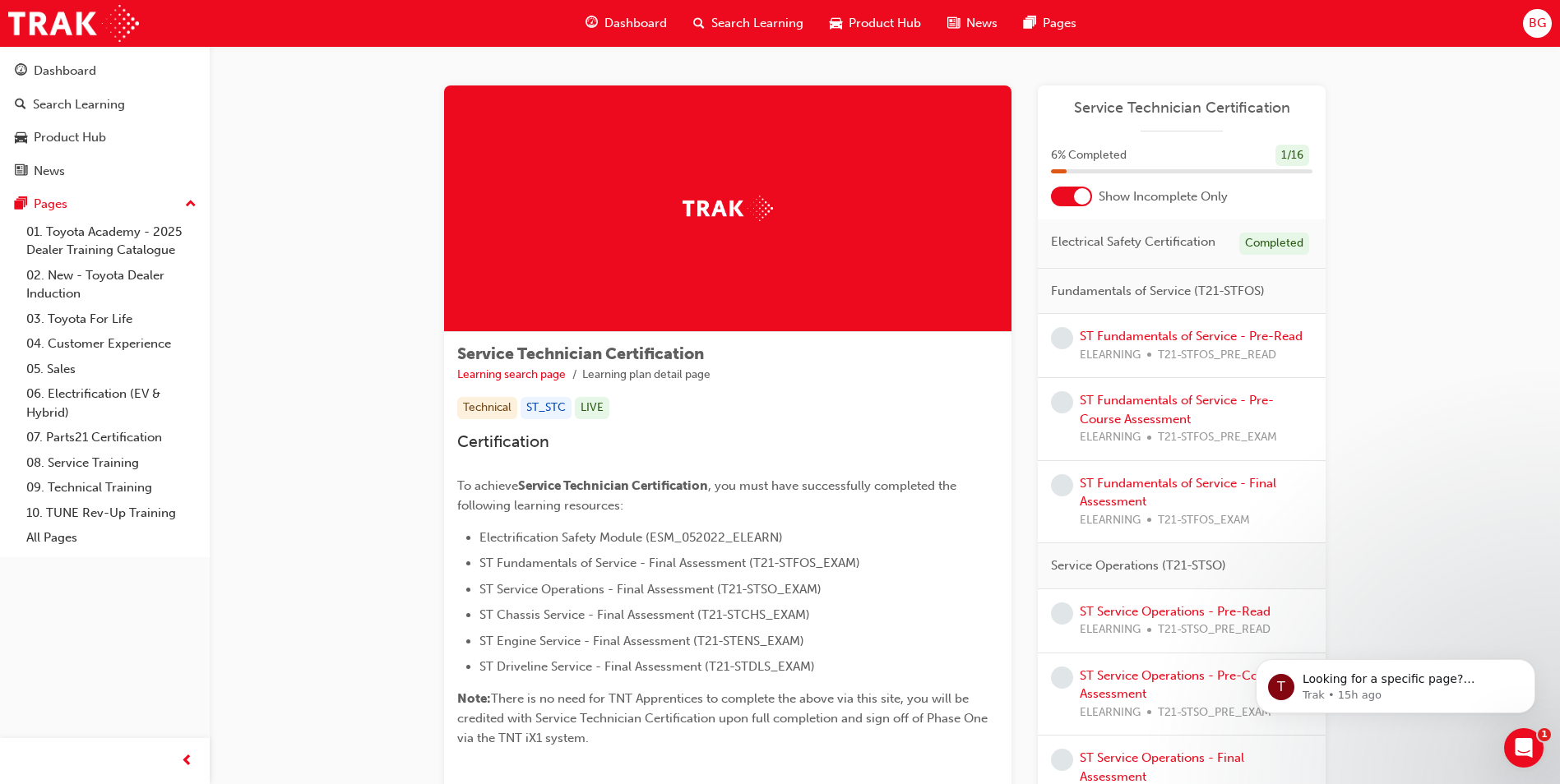
click at [1538, 29] on span "BG" at bounding box center [1537, 23] width 17 height 19
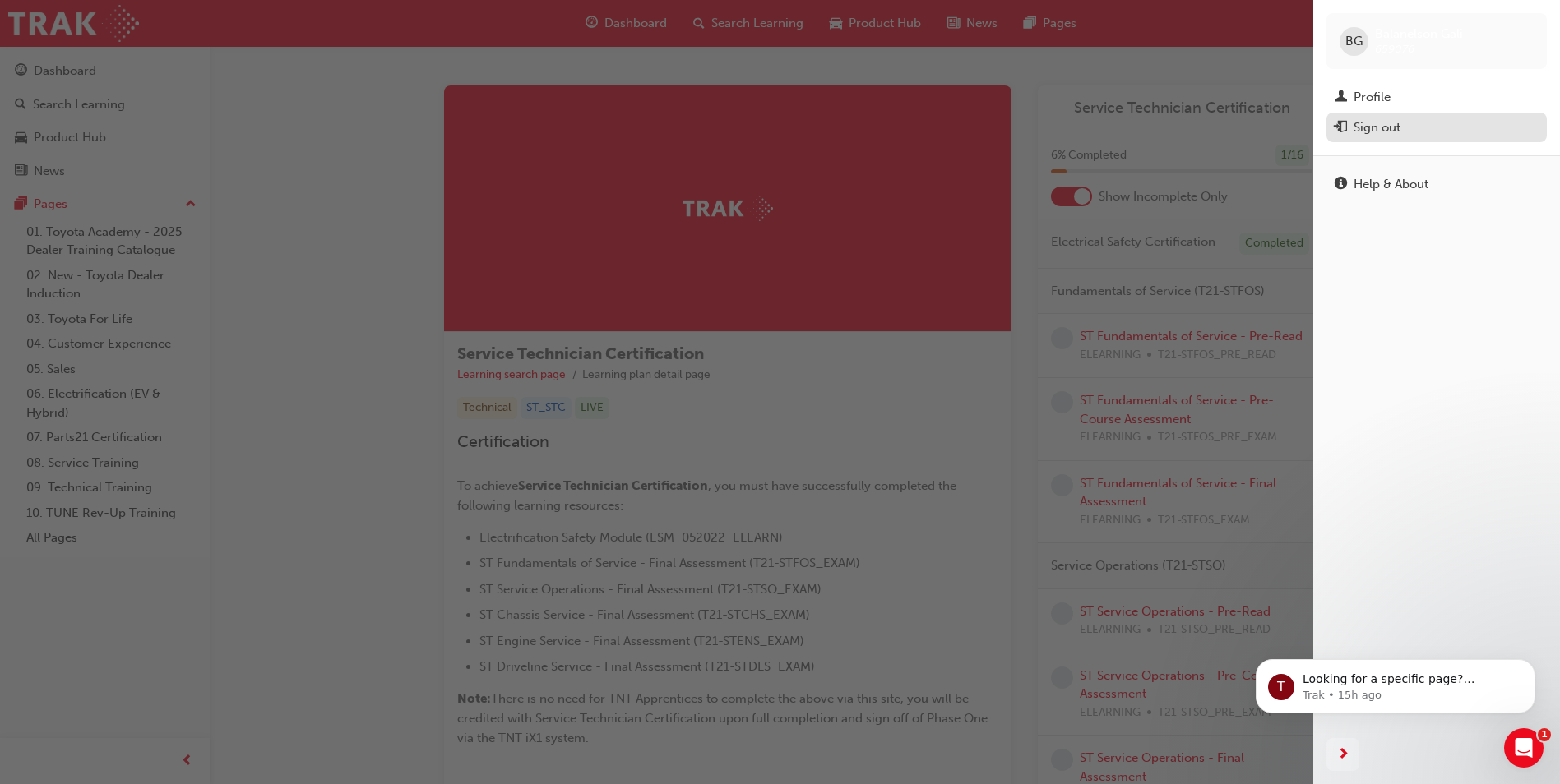
click at [1419, 129] on div "Sign out" at bounding box center [1437, 128] width 204 height 21
